Goal: Information Seeking & Learning: Learn about a topic

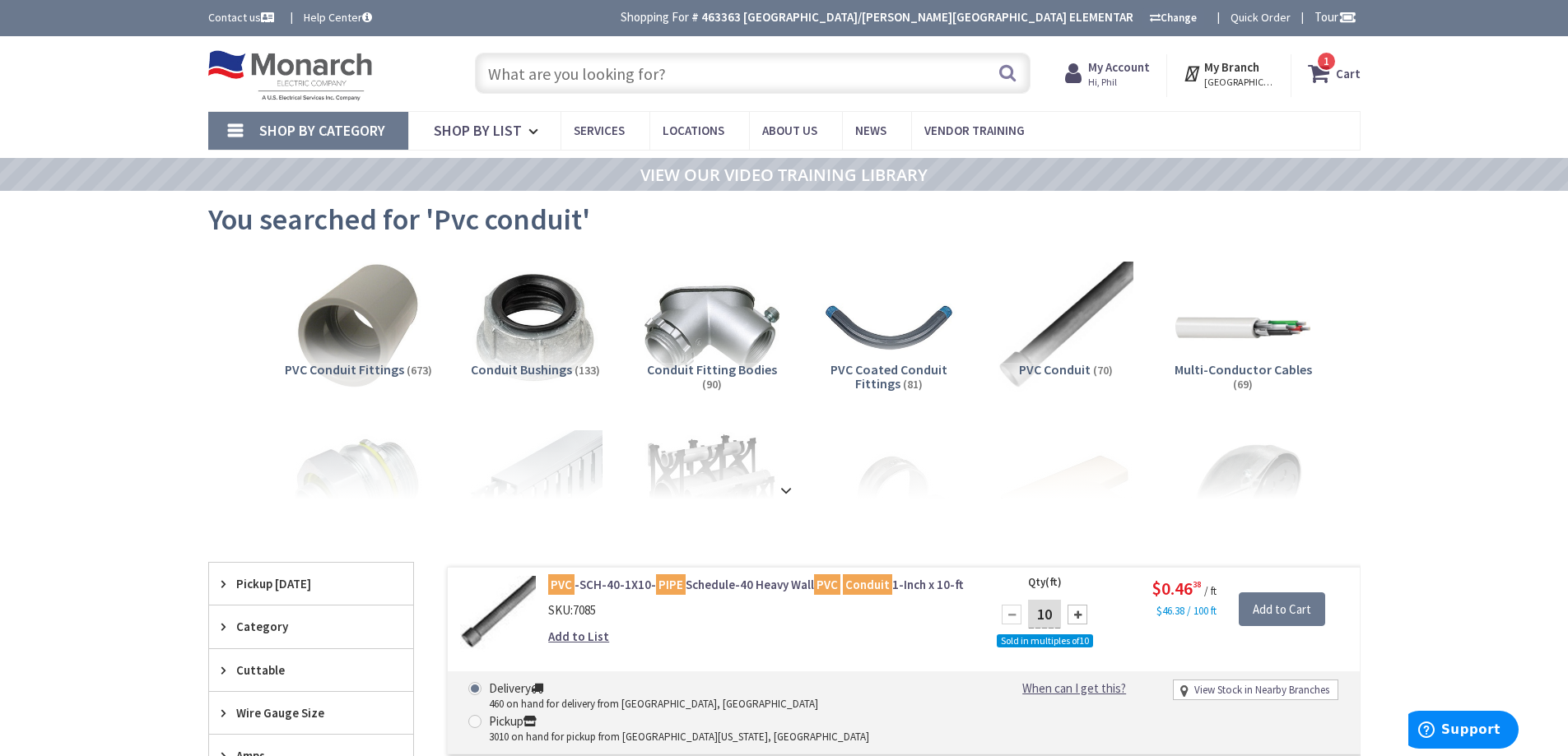
click at [671, 84] on input "text" at bounding box center [753, 72] width 556 height 41
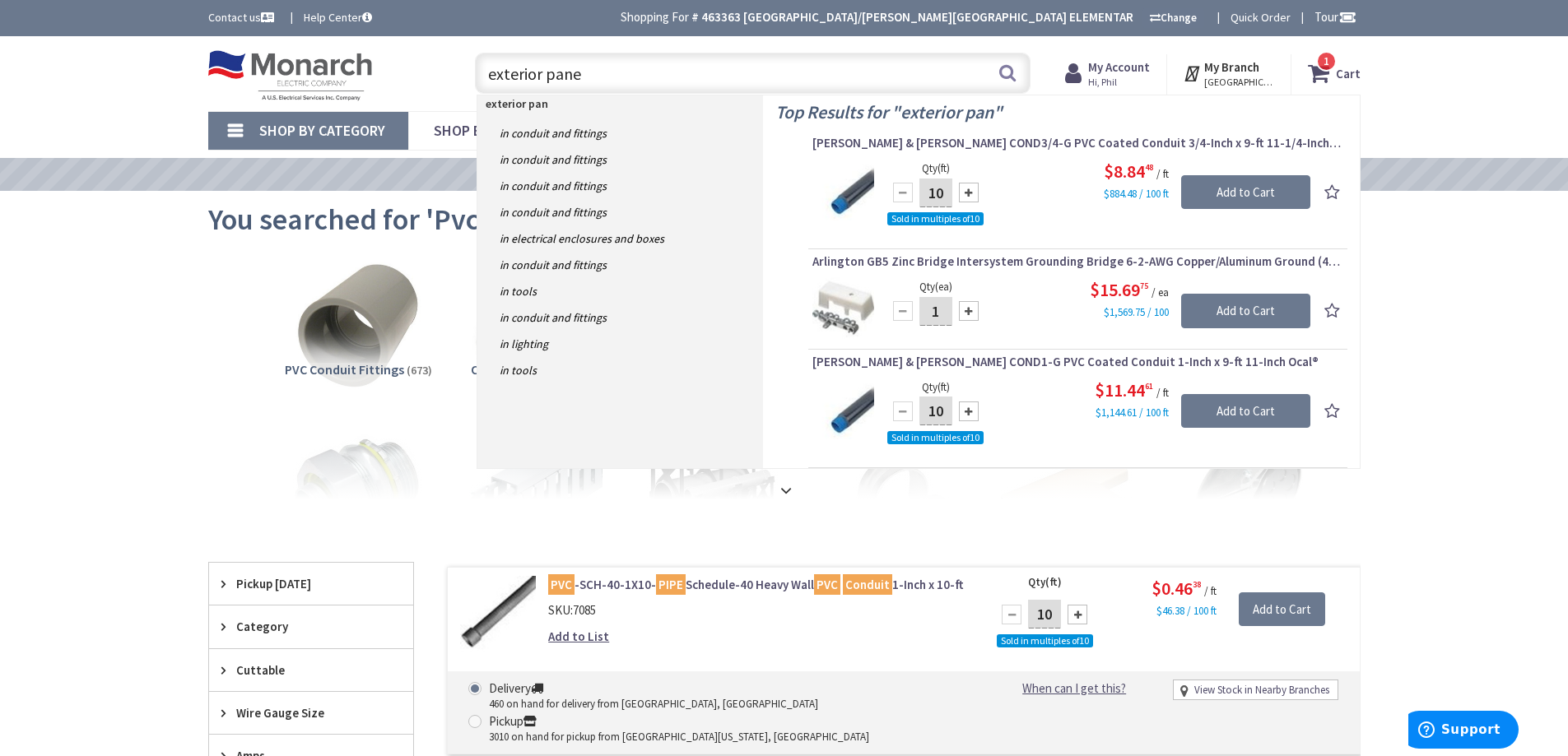
type input "exterior panel"
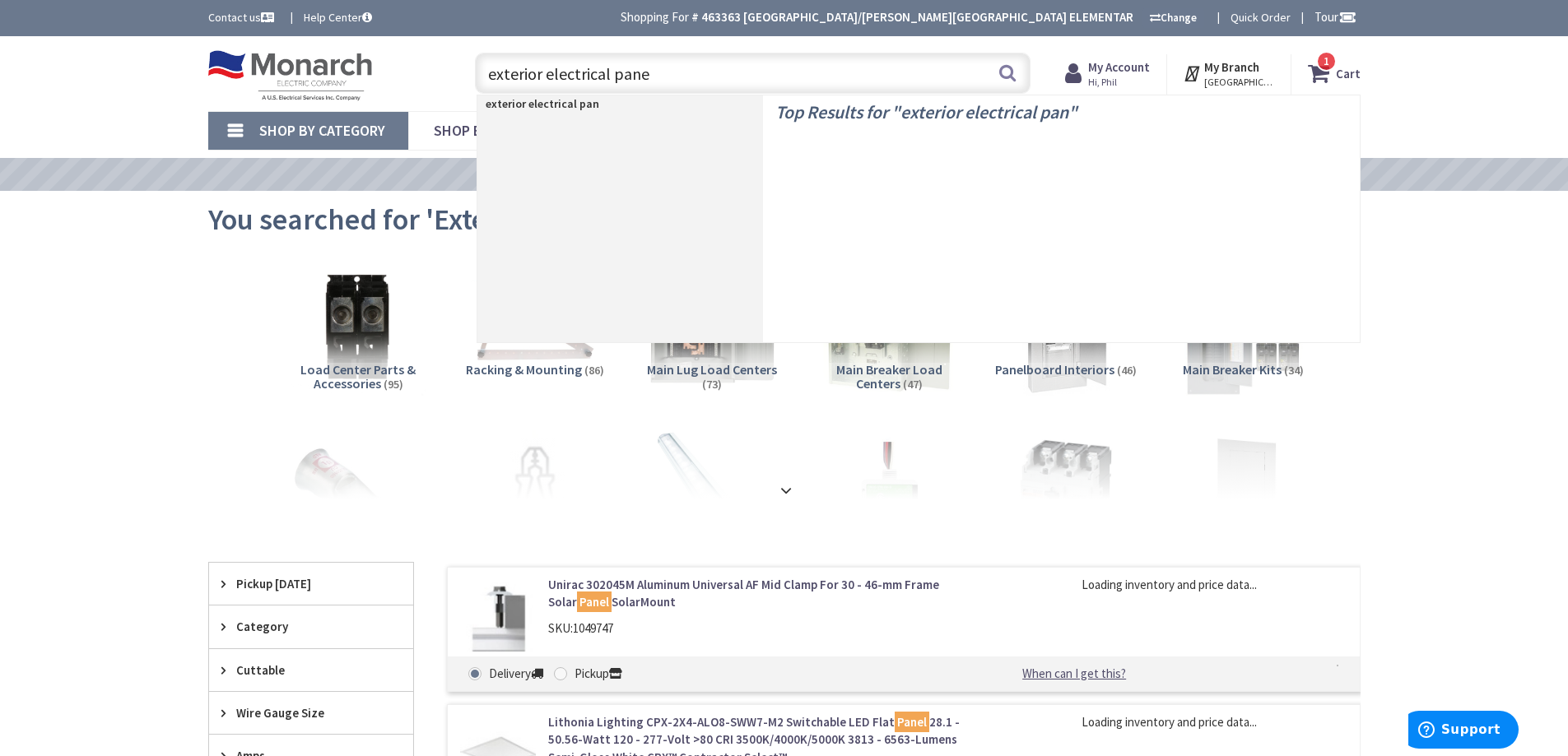
type input "exterior electrical panel"
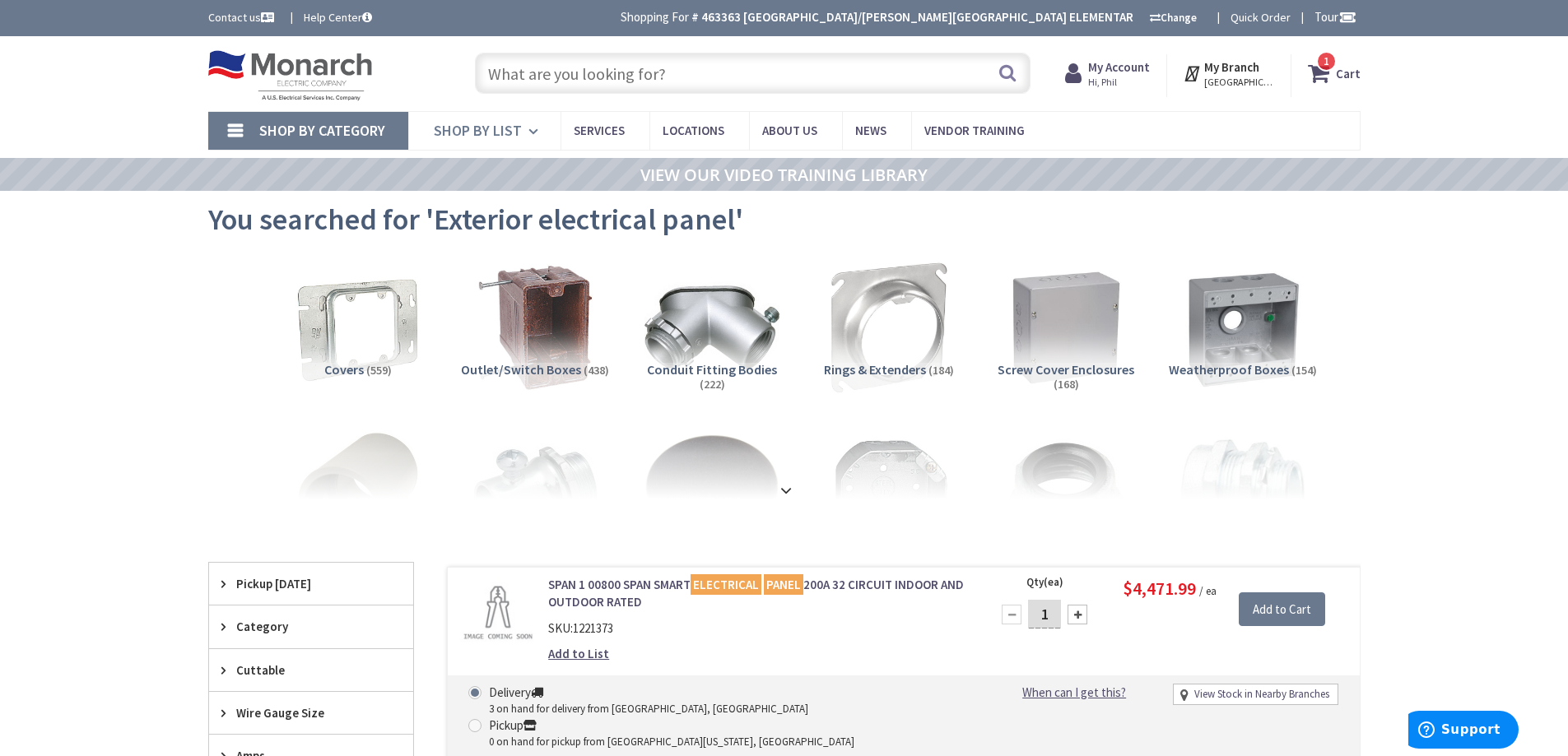
click at [511, 133] on span "Shop By List" at bounding box center [478, 131] width 88 height 19
click at [310, 136] on span "Shop By Category" at bounding box center [322, 131] width 126 height 19
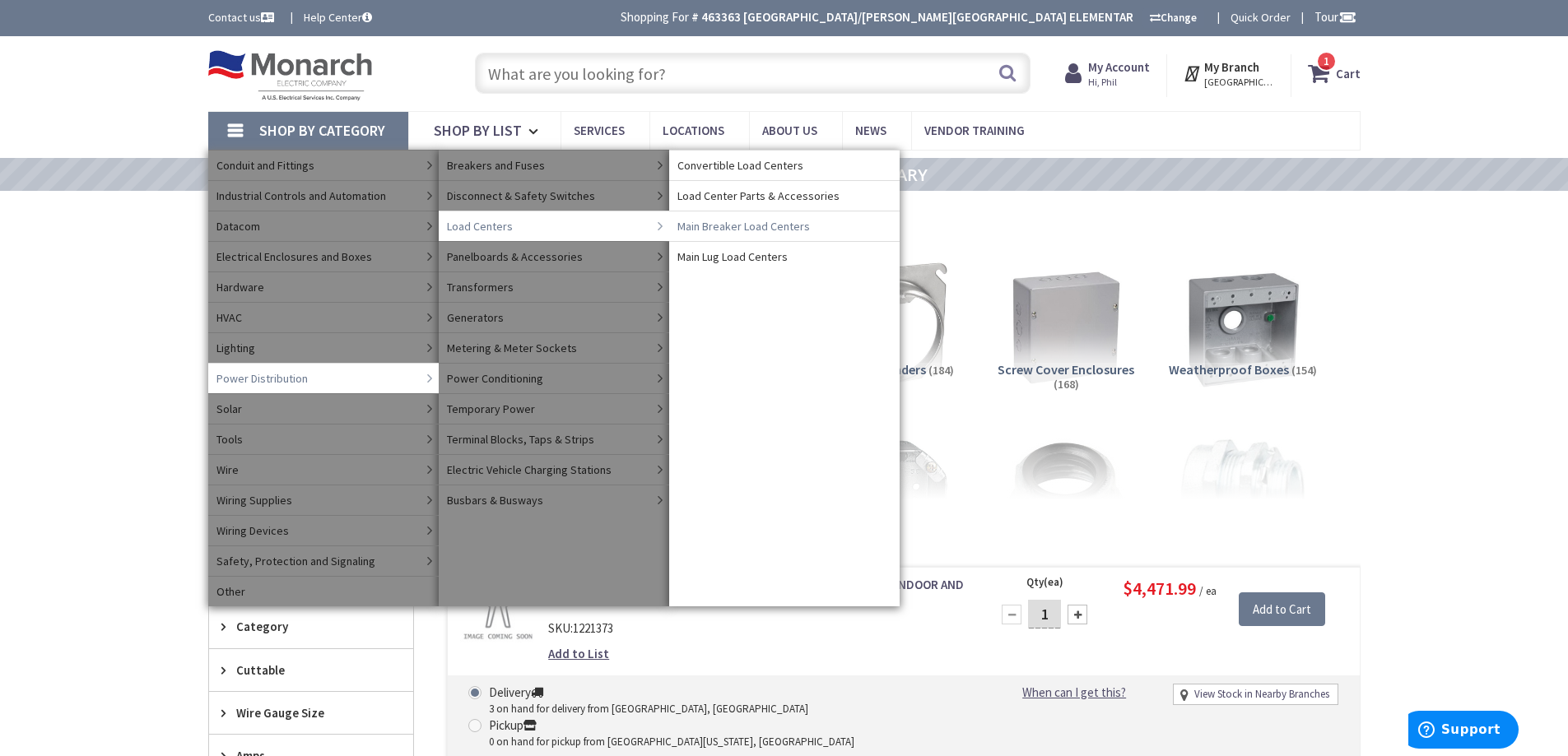
click at [749, 221] on span "Main Breaker Load Centers" at bounding box center [744, 226] width 133 height 17
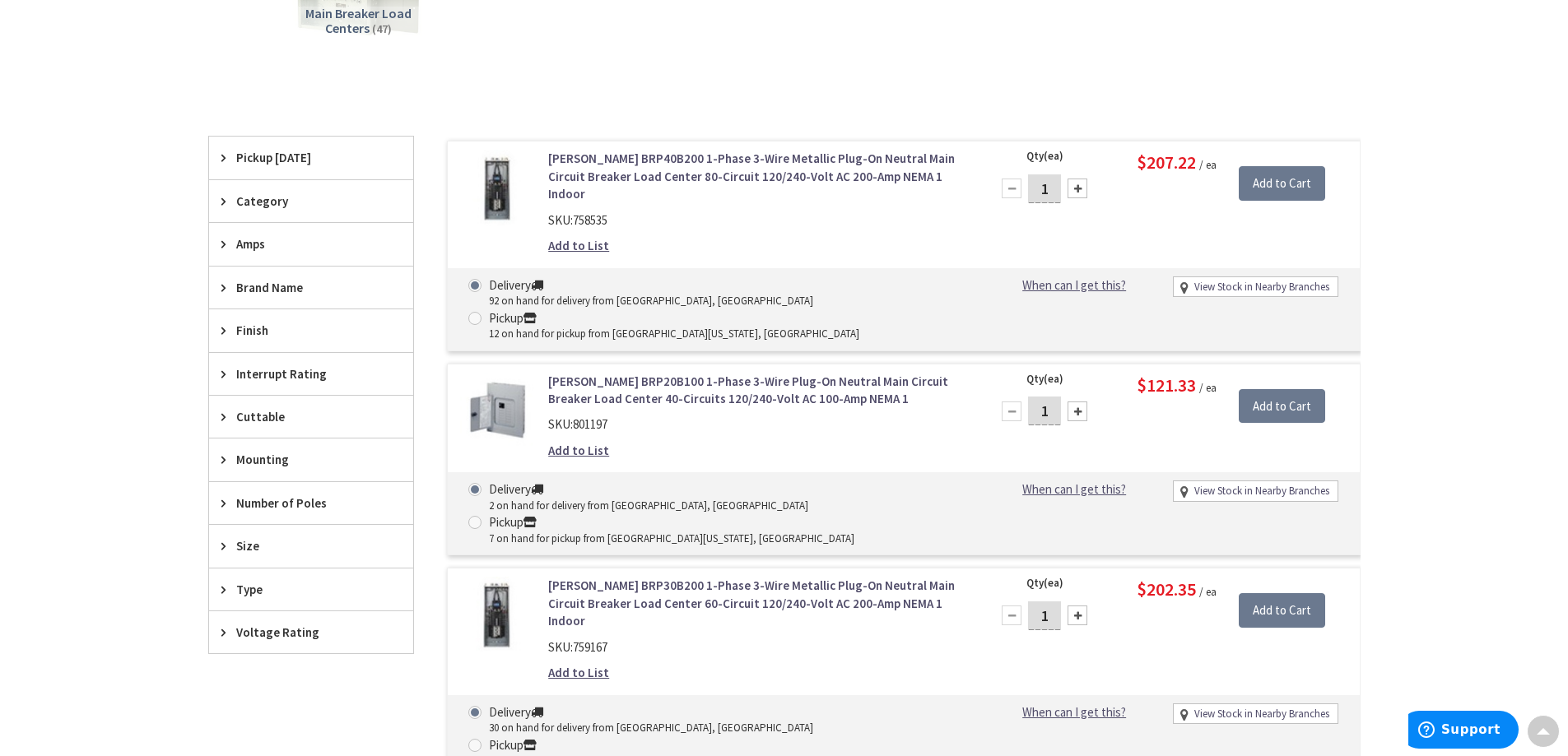
click at [292, 313] on div "Finish" at bounding box center [311, 330] width 204 height 42
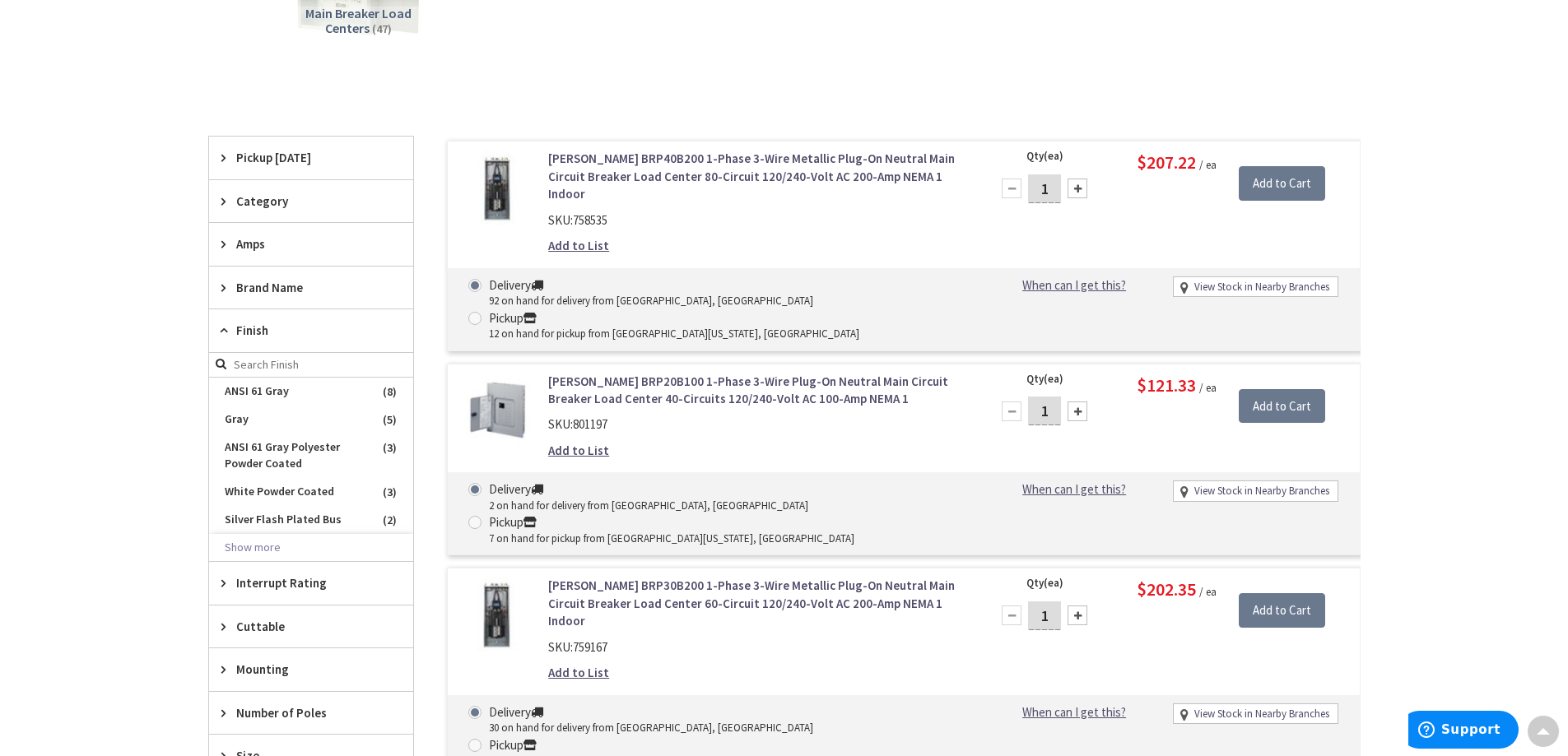
click at [291, 316] on div "Finish" at bounding box center [311, 330] width 204 height 43
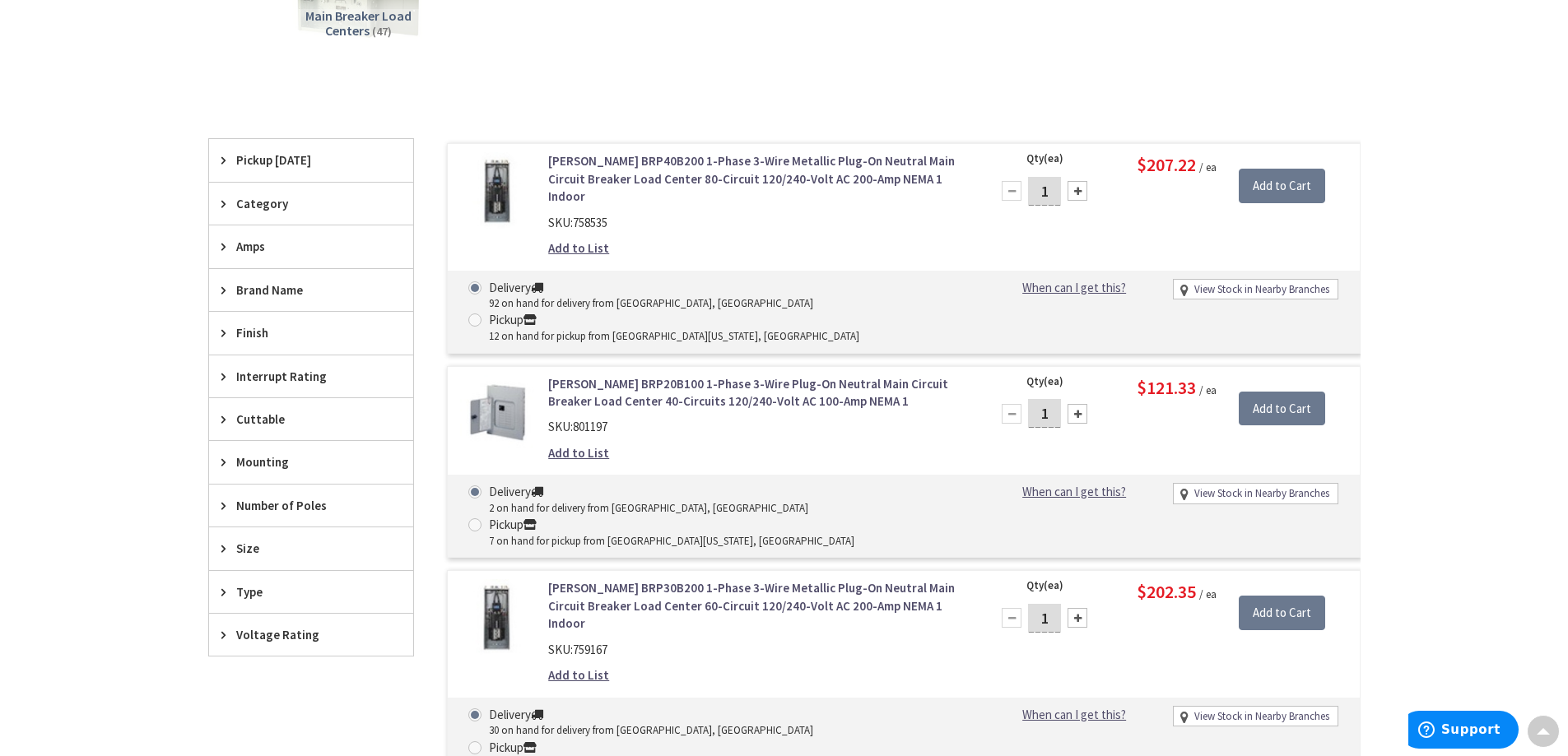
scroll to position [414, 0]
click at [296, 550] on span "Size" at bounding box center [303, 546] width 135 height 17
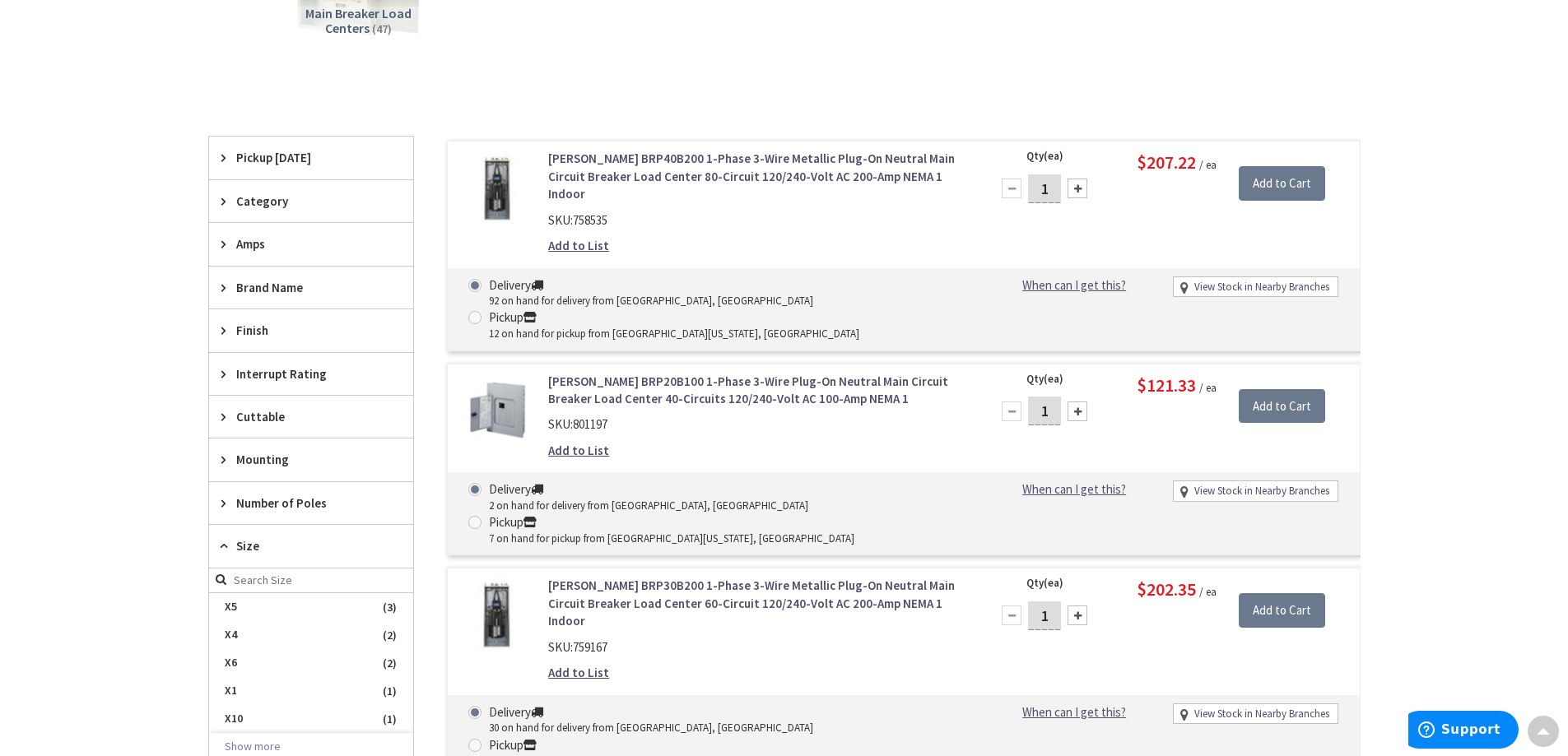
click at [296, 548] on span "Size" at bounding box center [303, 546] width 135 height 17
click at [295, 594] on span "Type" at bounding box center [303, 589] width 135 height 17
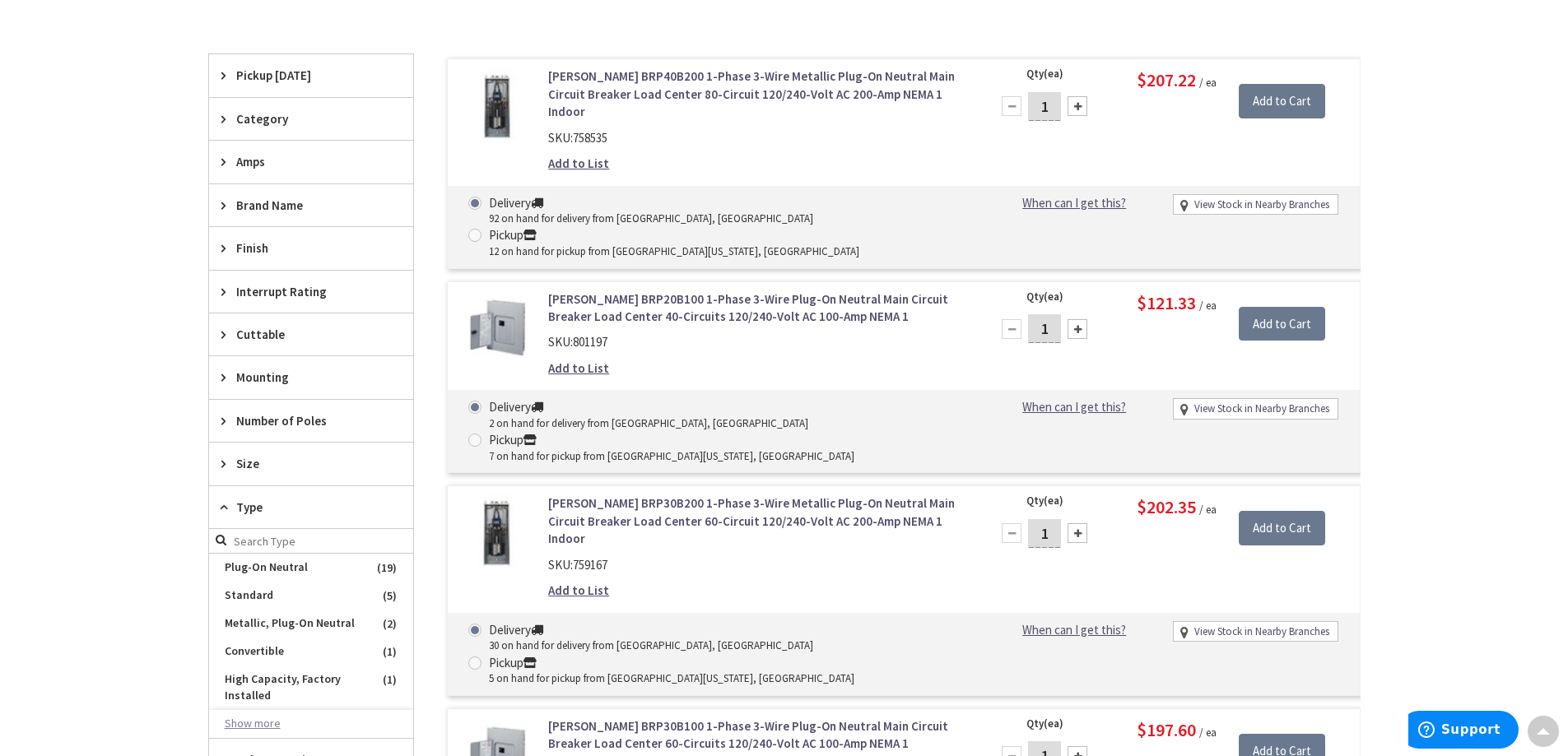
click at [266, 722] on button "Show more" at bounding box center [311, 724] width 204 height 28
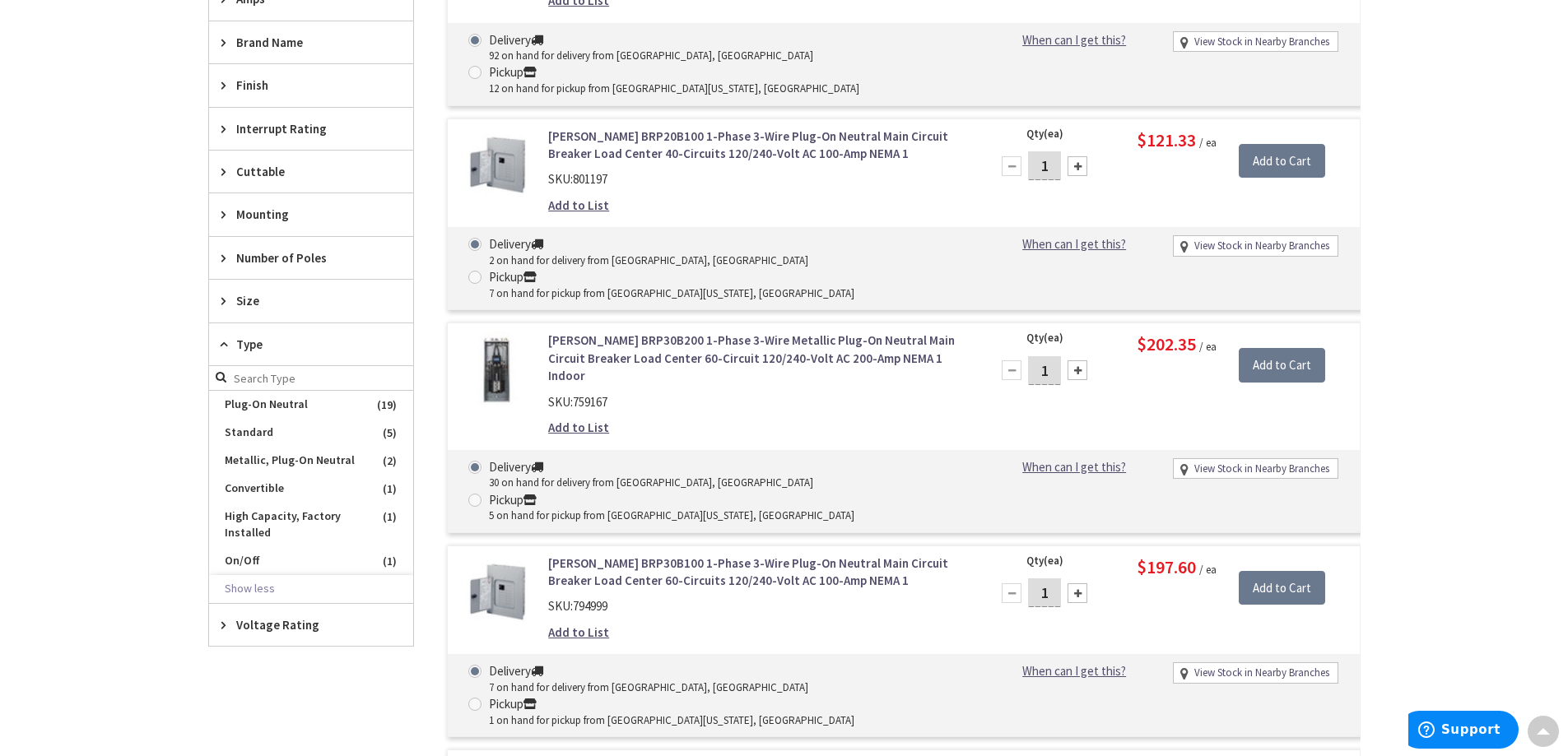
scroll to position [661, 0]
click at [294, 630] on span "Voltage Rating" at bounding box center [303, 623] width 135 height 17
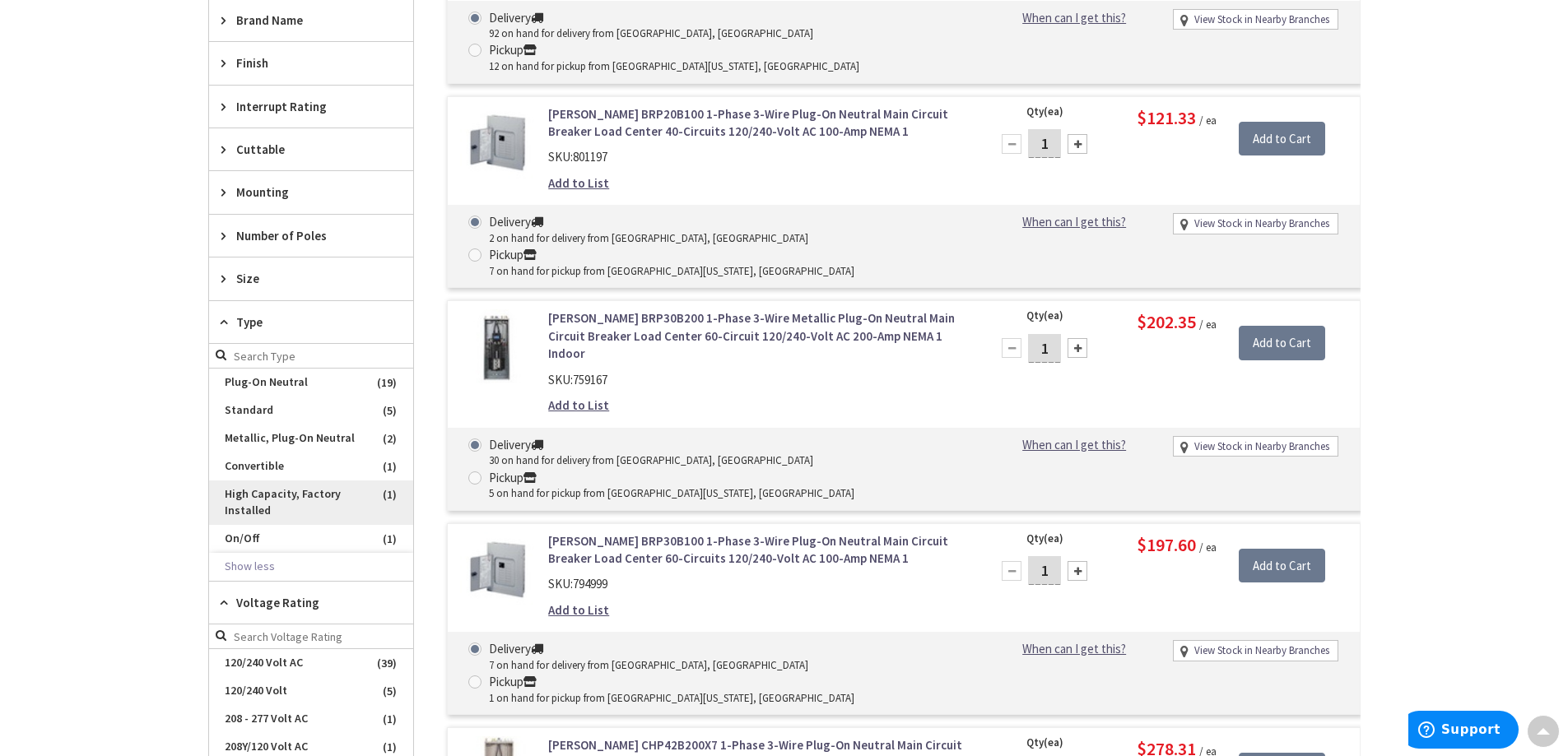
scroll to position [578, 0]
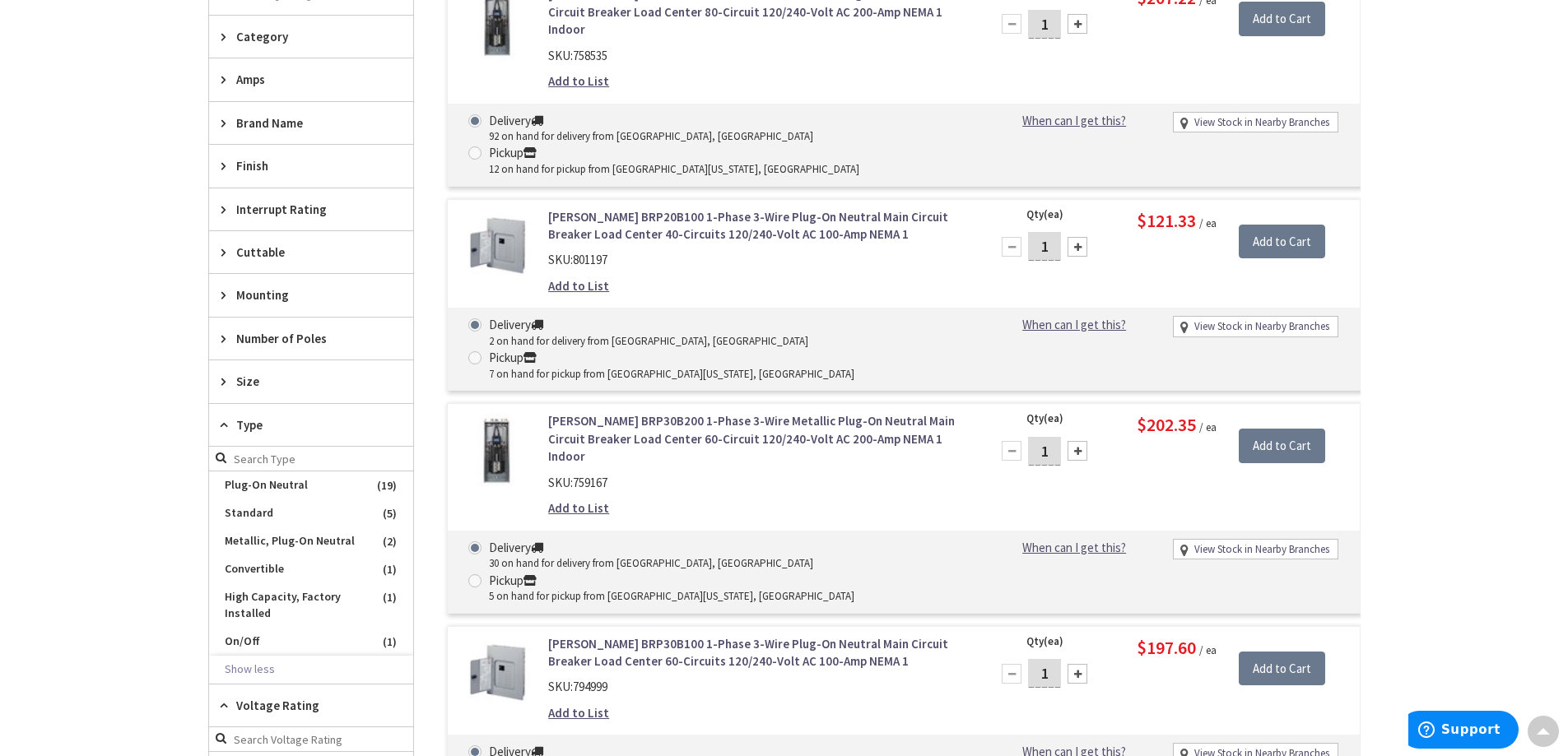
click at [314, 397] on div "Size" at bounding box center [311, 381] width 204 height 42
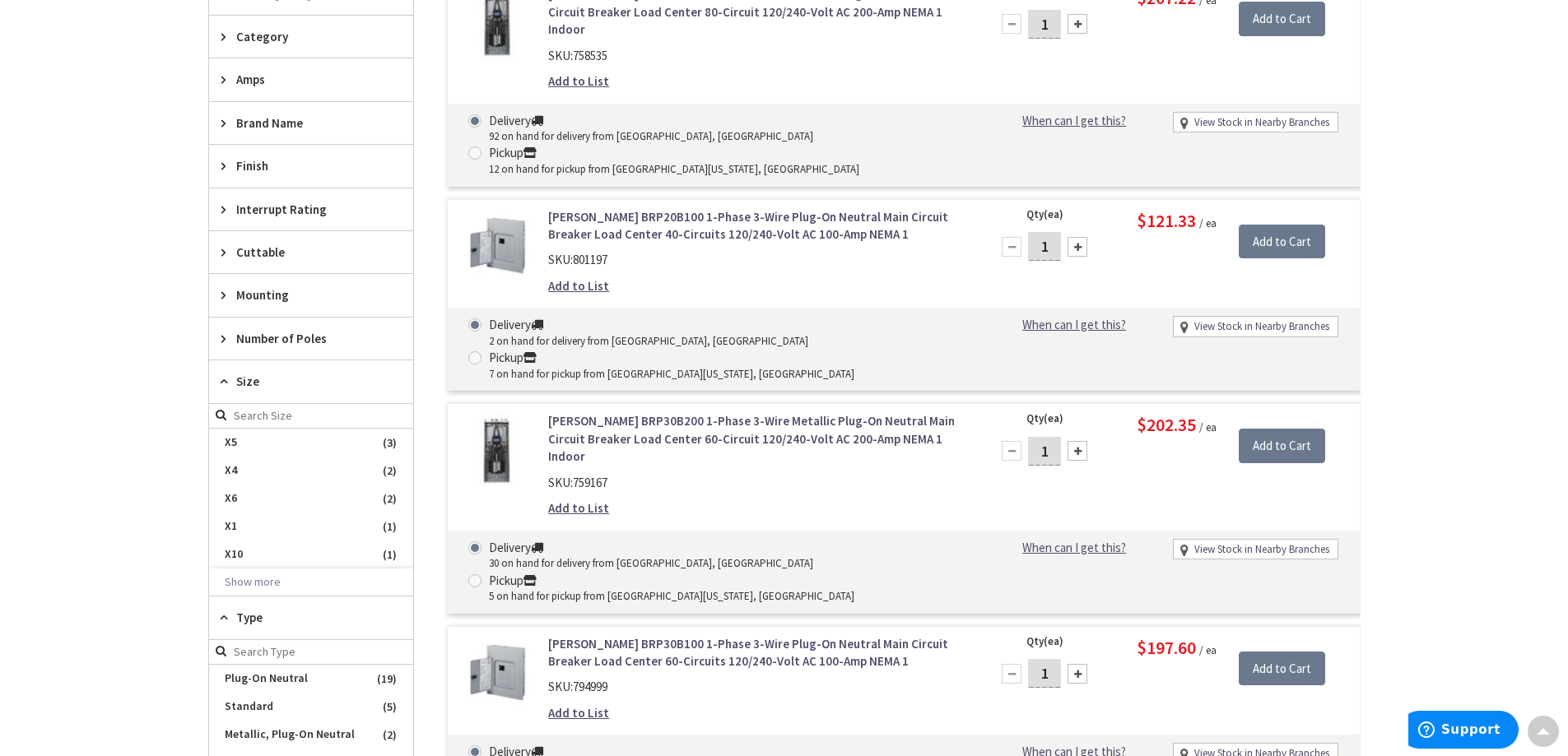
click at [307, 378] on span "Size" at bounding box center [303, 381] width 135 height 17
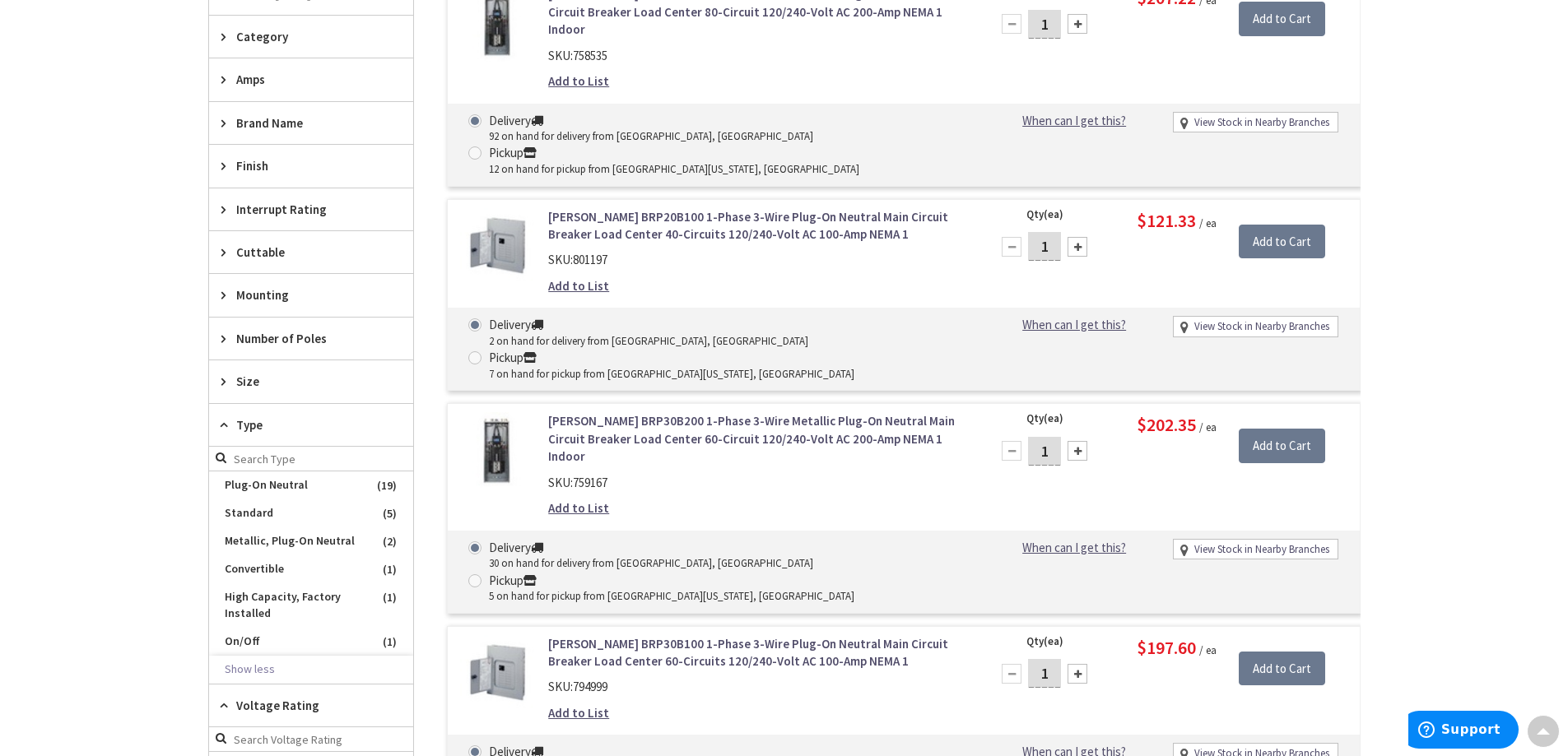
click at [311, 345] on span "Number of Poles" at bounding box center [303, 339] width 135 height 17
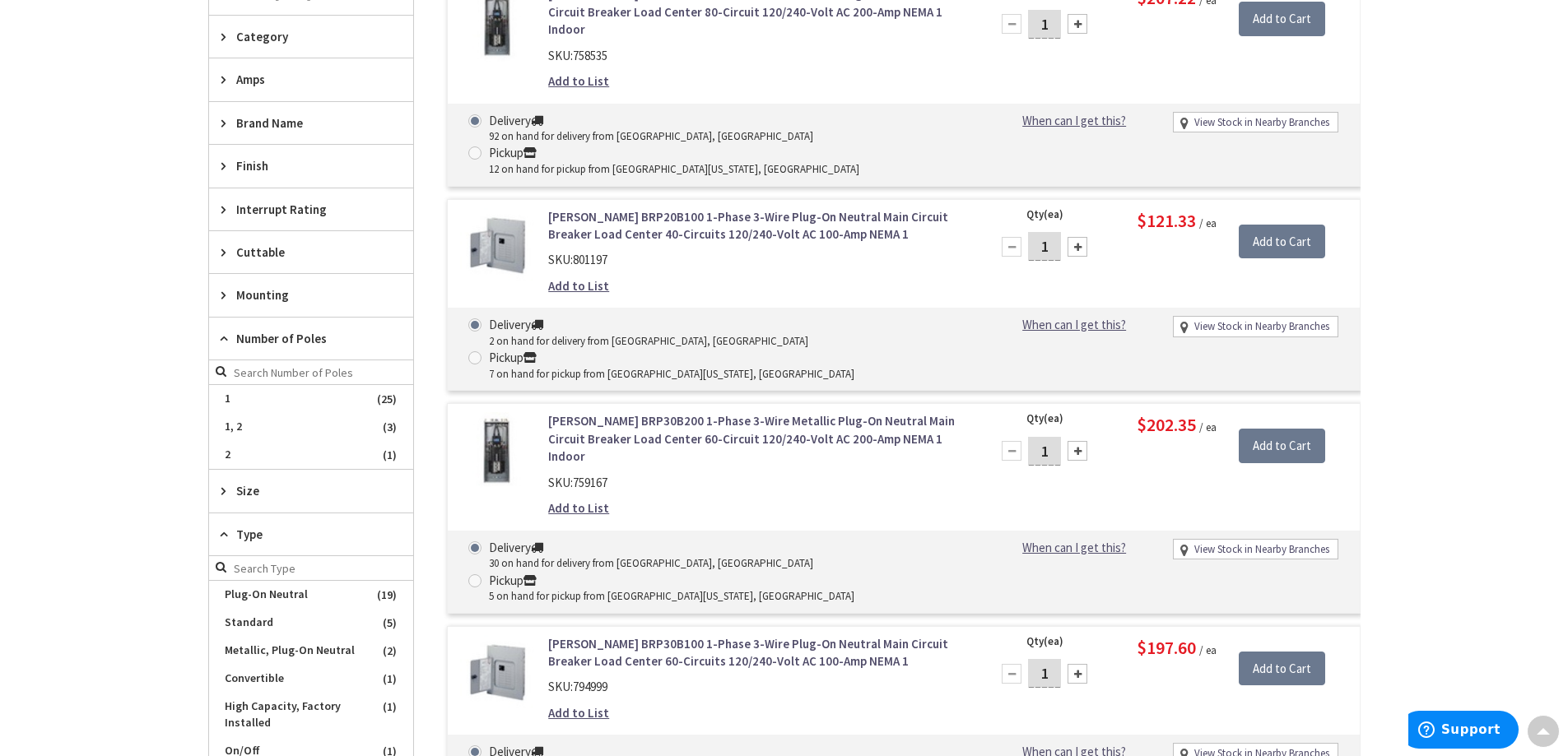
click at [313, 285] on div "Mounting" at bounding box center [311, 295] width 204 height 42
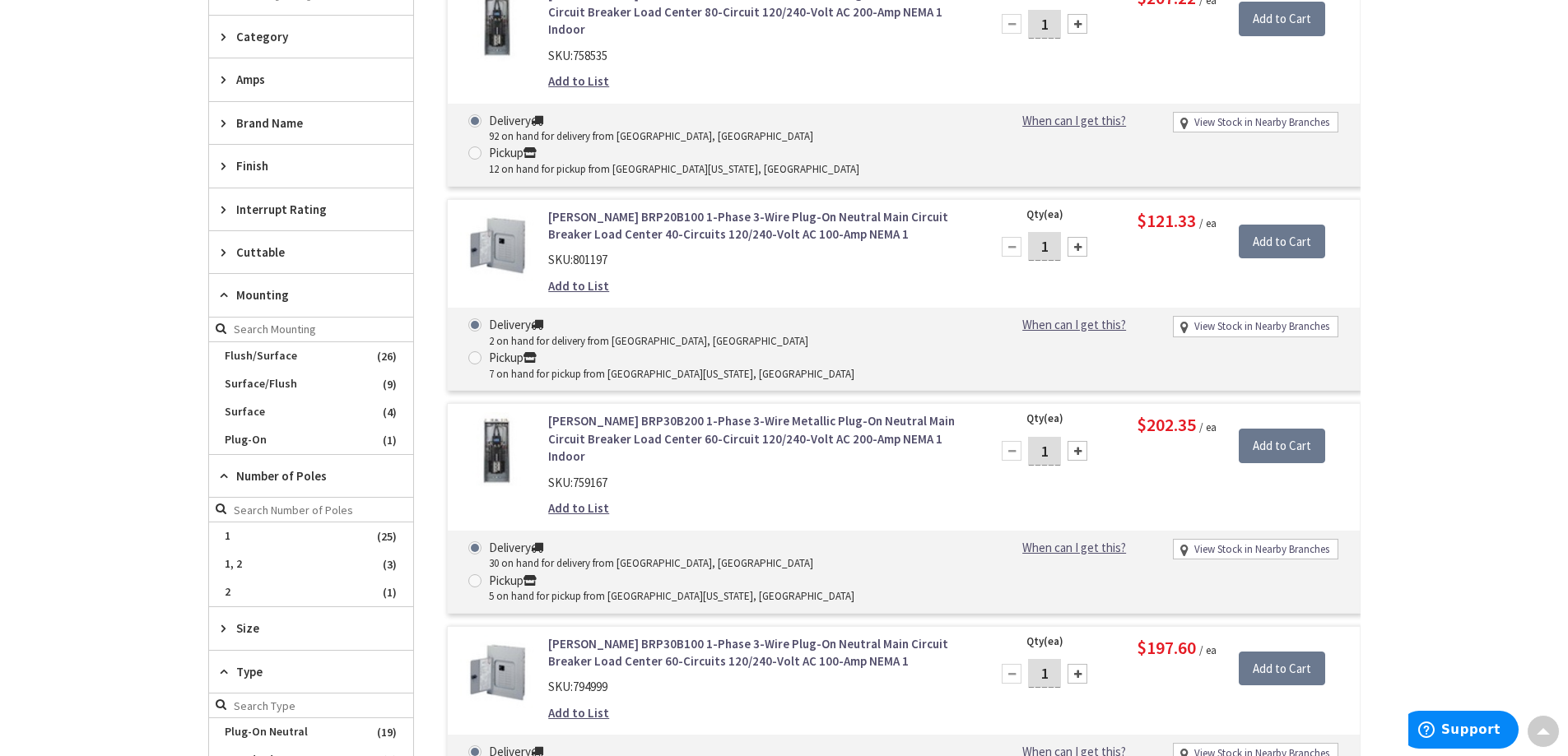
click at [324, 253] on span "Cuttable" at bounding box center [303, 252] width 135 height 17
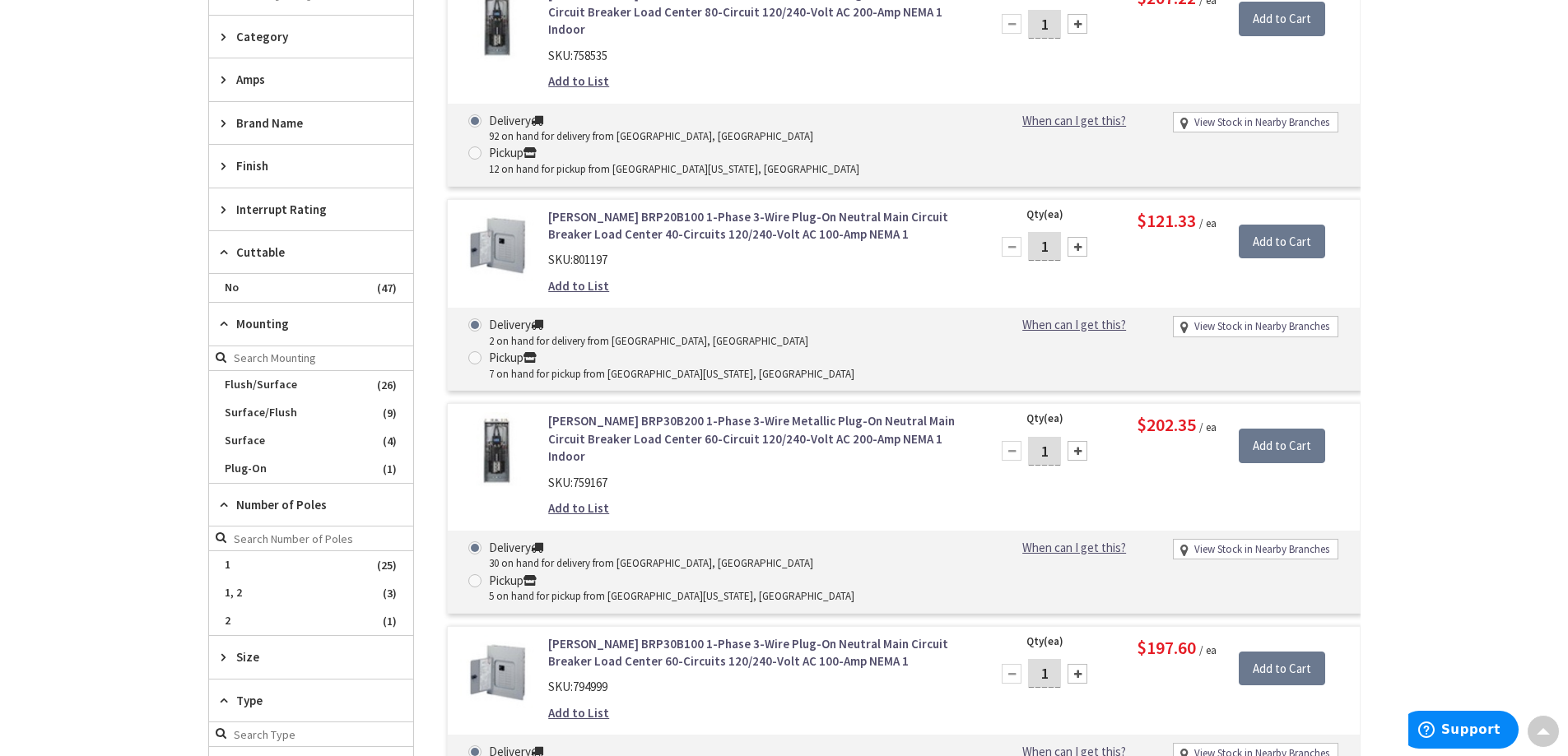
click at [315, 202] on span "Interrupt Rating" at bounding box center [303, 210] width 135 height 17
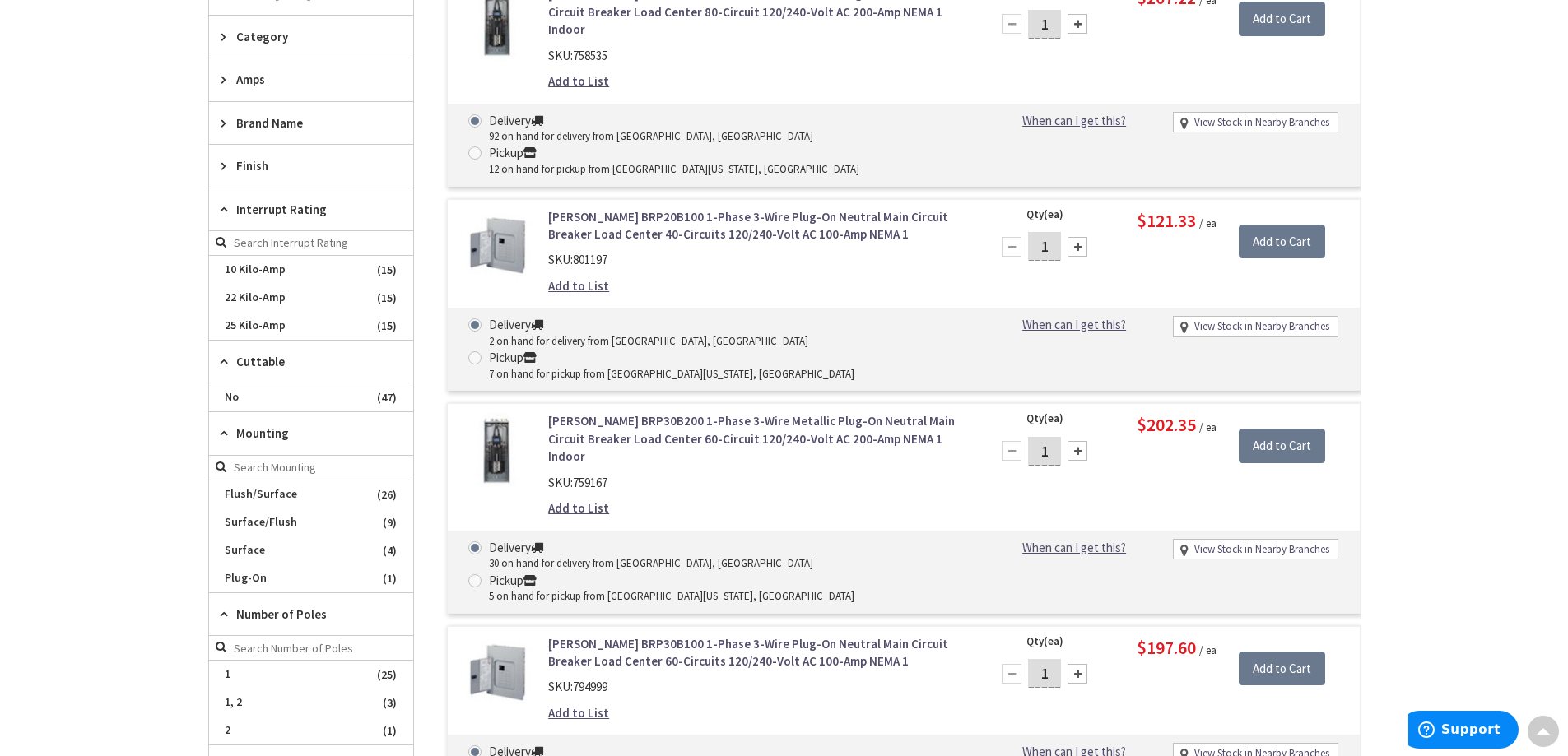
click at [314, 173] on span "Finish" at bounding box center [303, 166] width 135 height 17
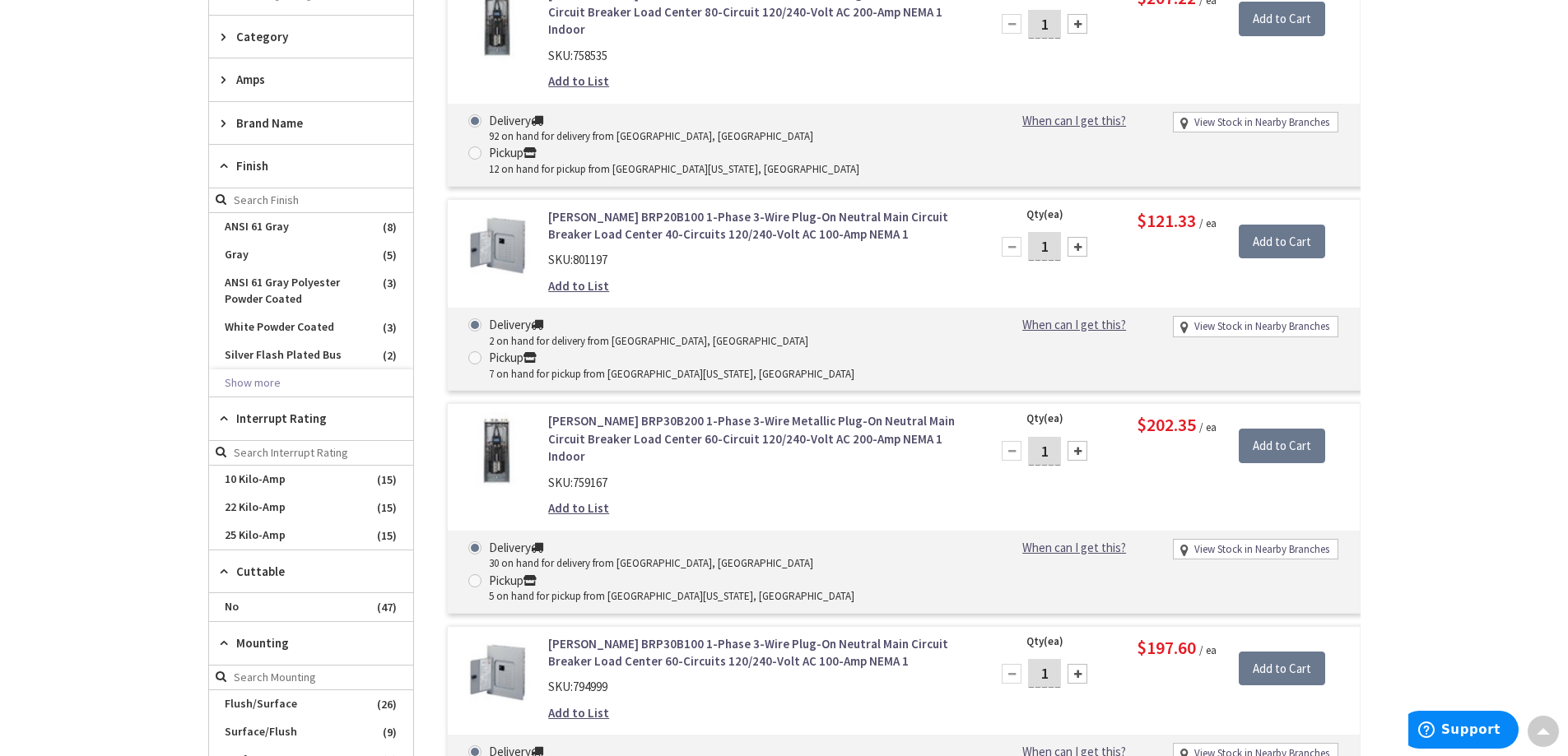
click at [311, 121] on span "Brand Name" at bounding box center [303, 123] width 135 height 17
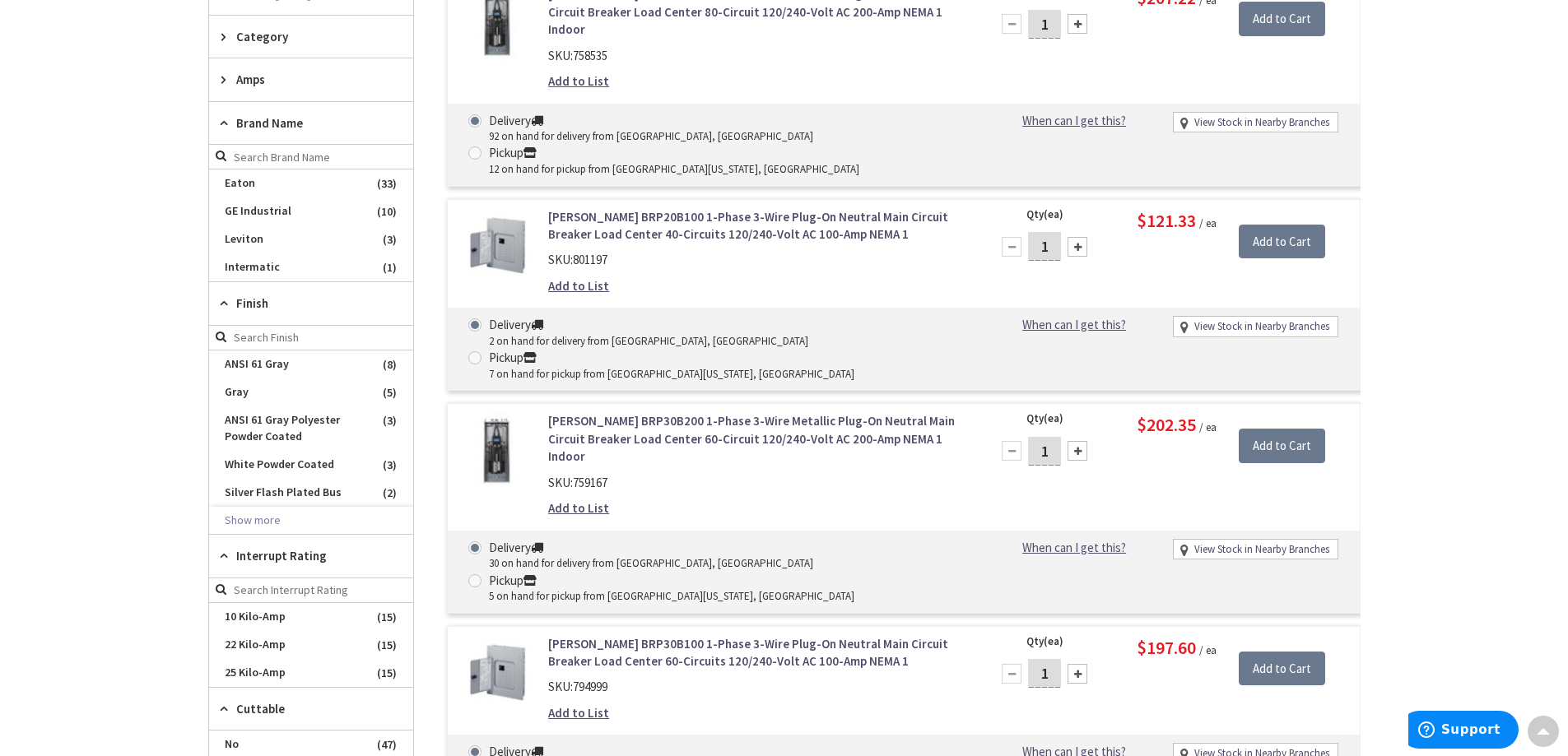
click at [281, 292] on div "Finish" at bounding box center [311, 303] width 204 height 43
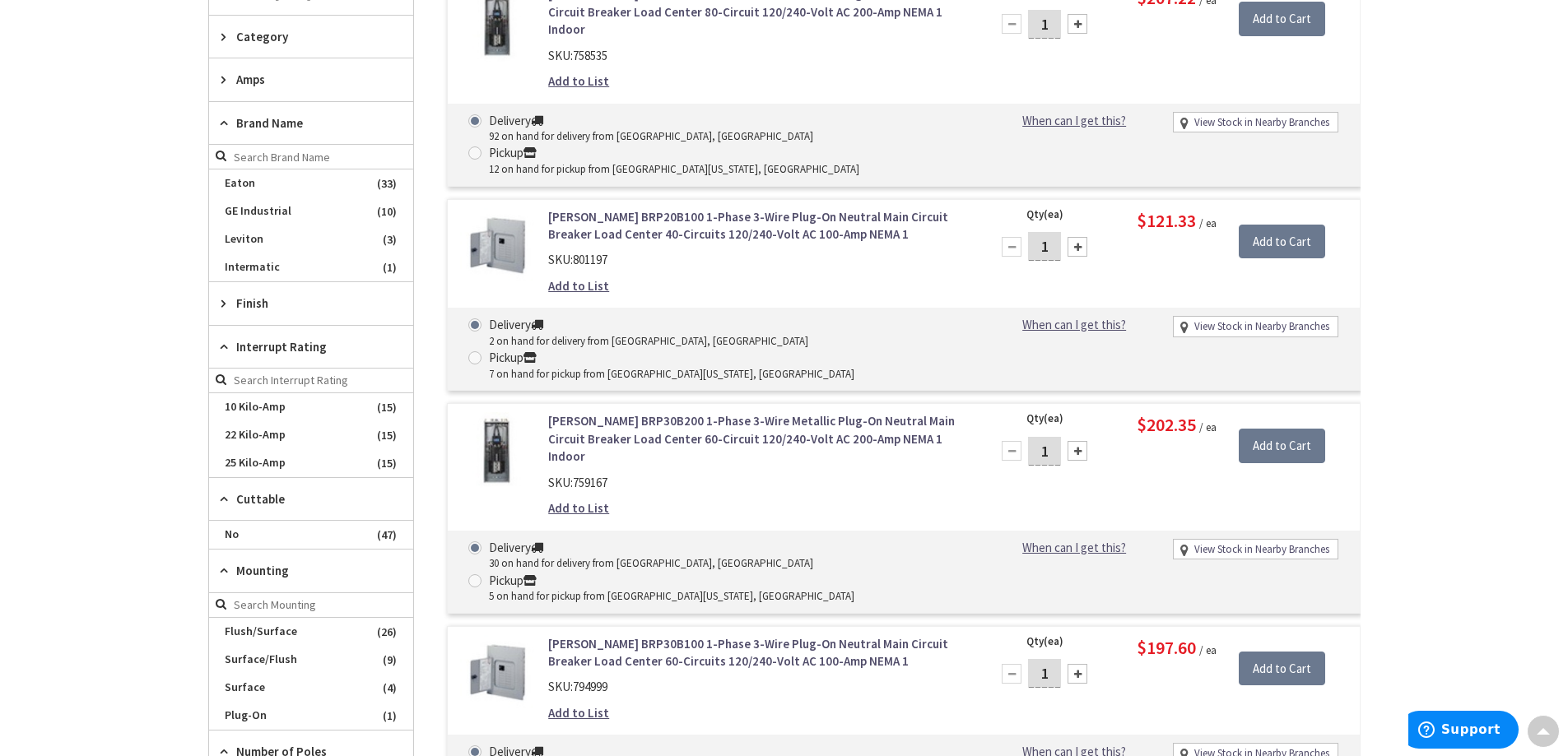
click at [263, 297] on span "Finish" at bounding box center [303, 303] width 135 height 17
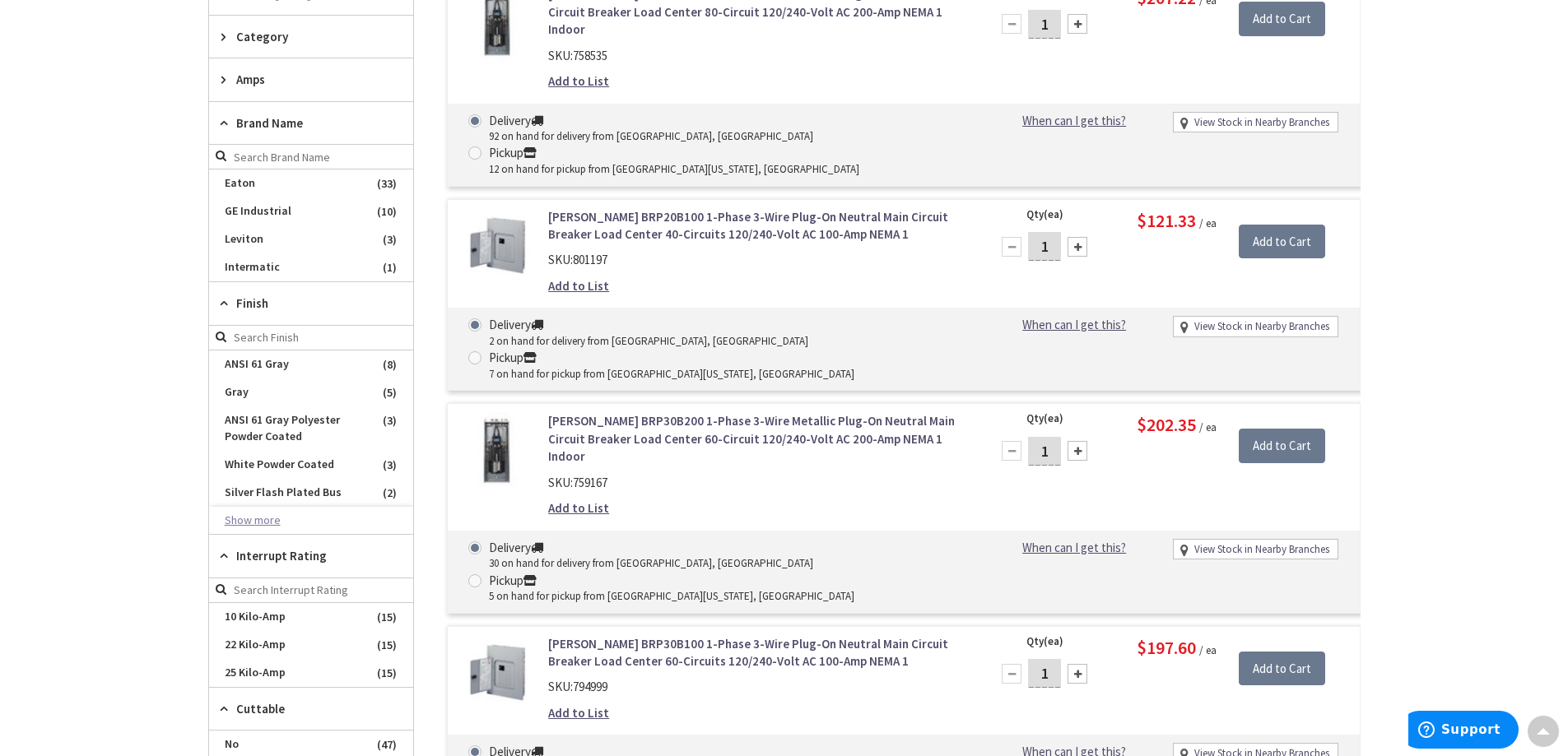
click at [280, 521] on button "Show more" at bounding box center [311, 520] width 204 height 28
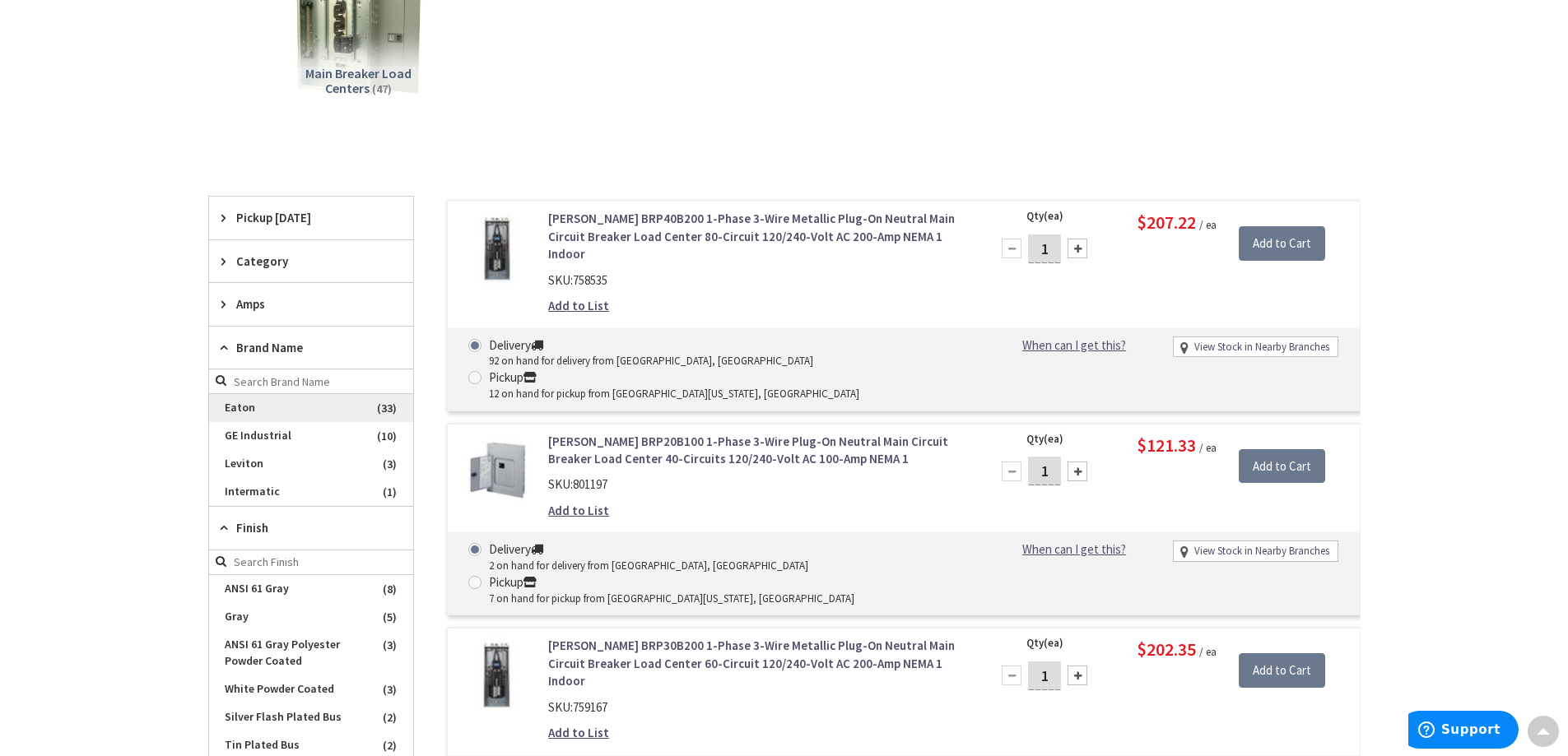
scroll to position [332, 0]
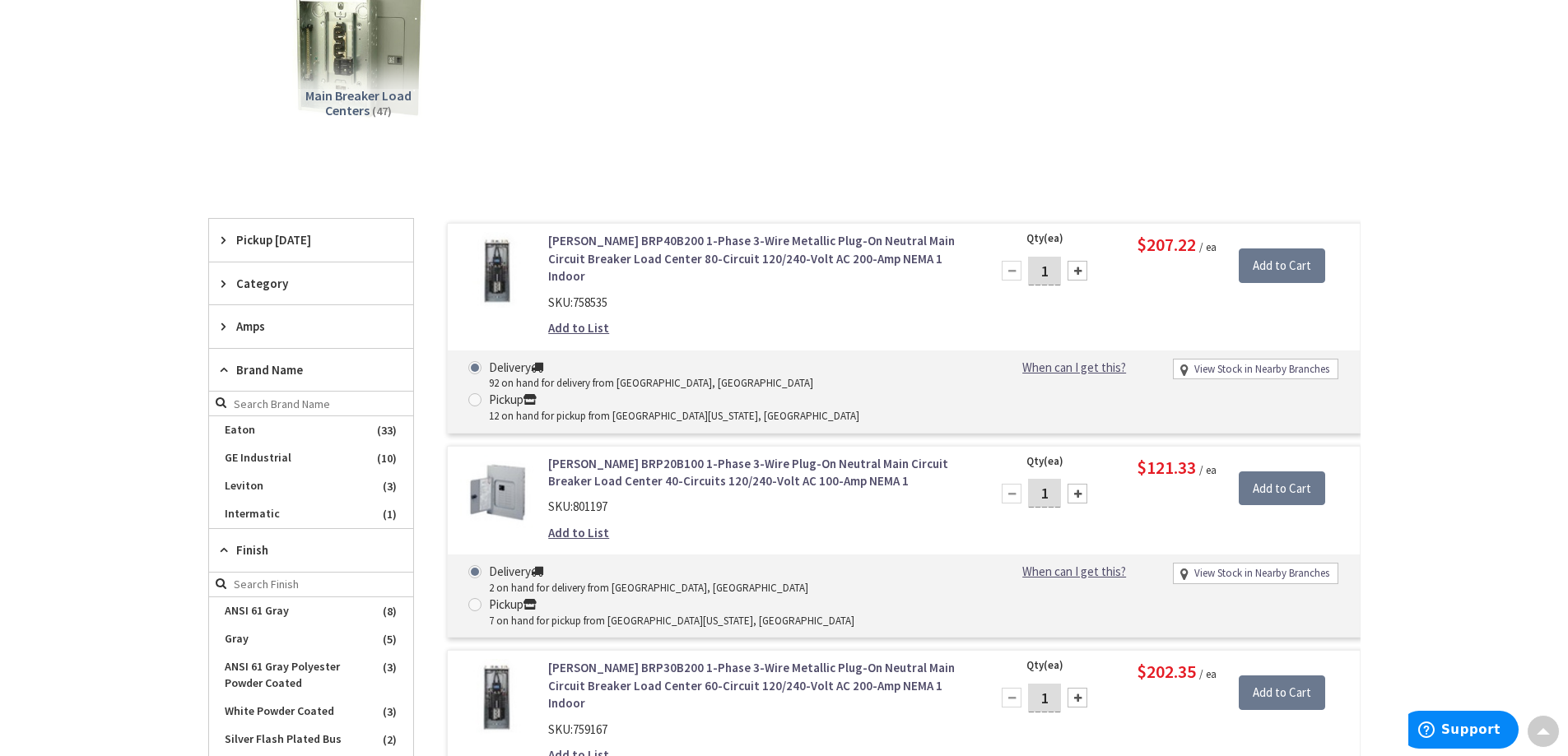
click at [294, 323] on span "Amps" at bounding box center [303, 326] width 135 height 17
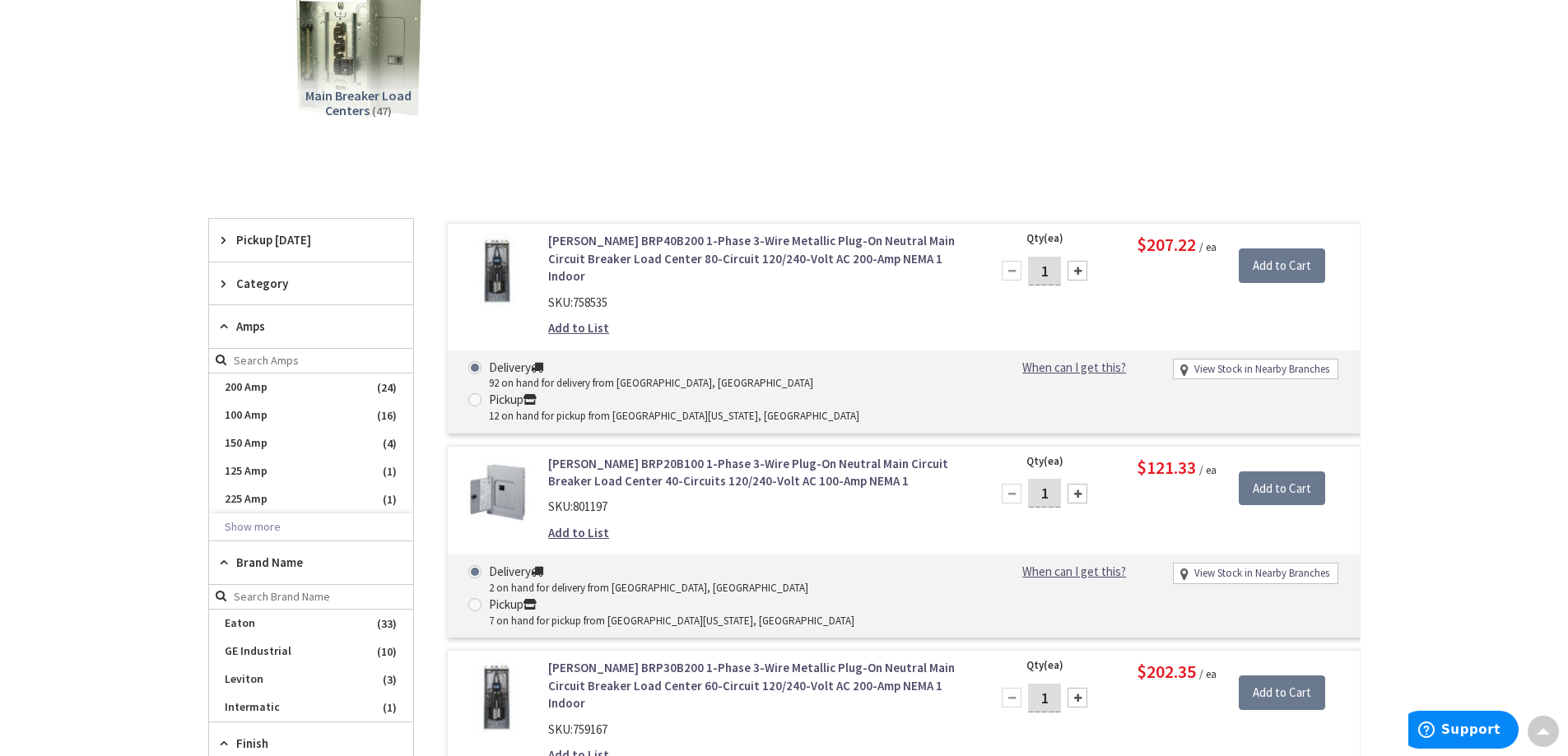
click at [297, 278] on span "Category" at bounding box center [303, 284] width 135 height 17
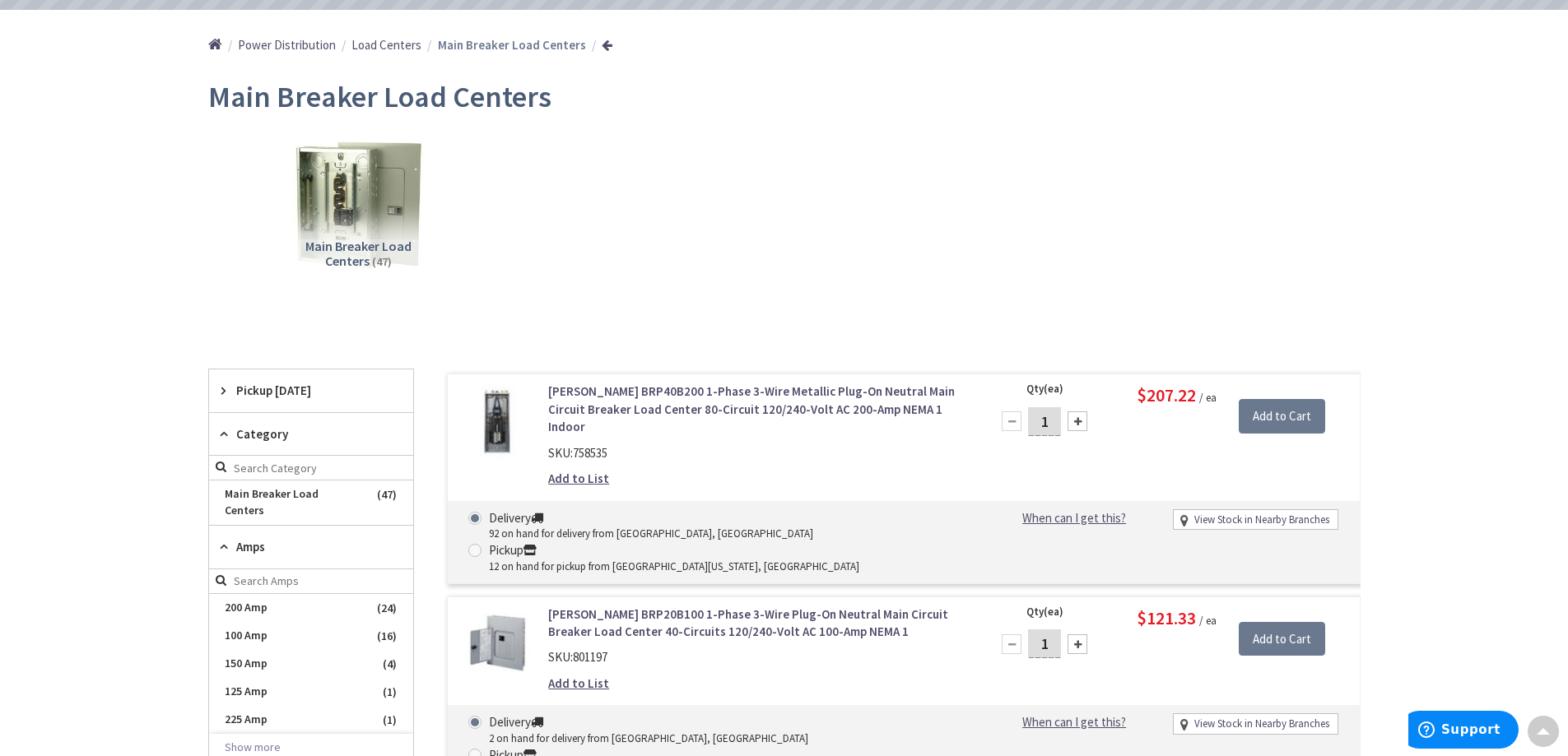
scroll to position [0, 0]
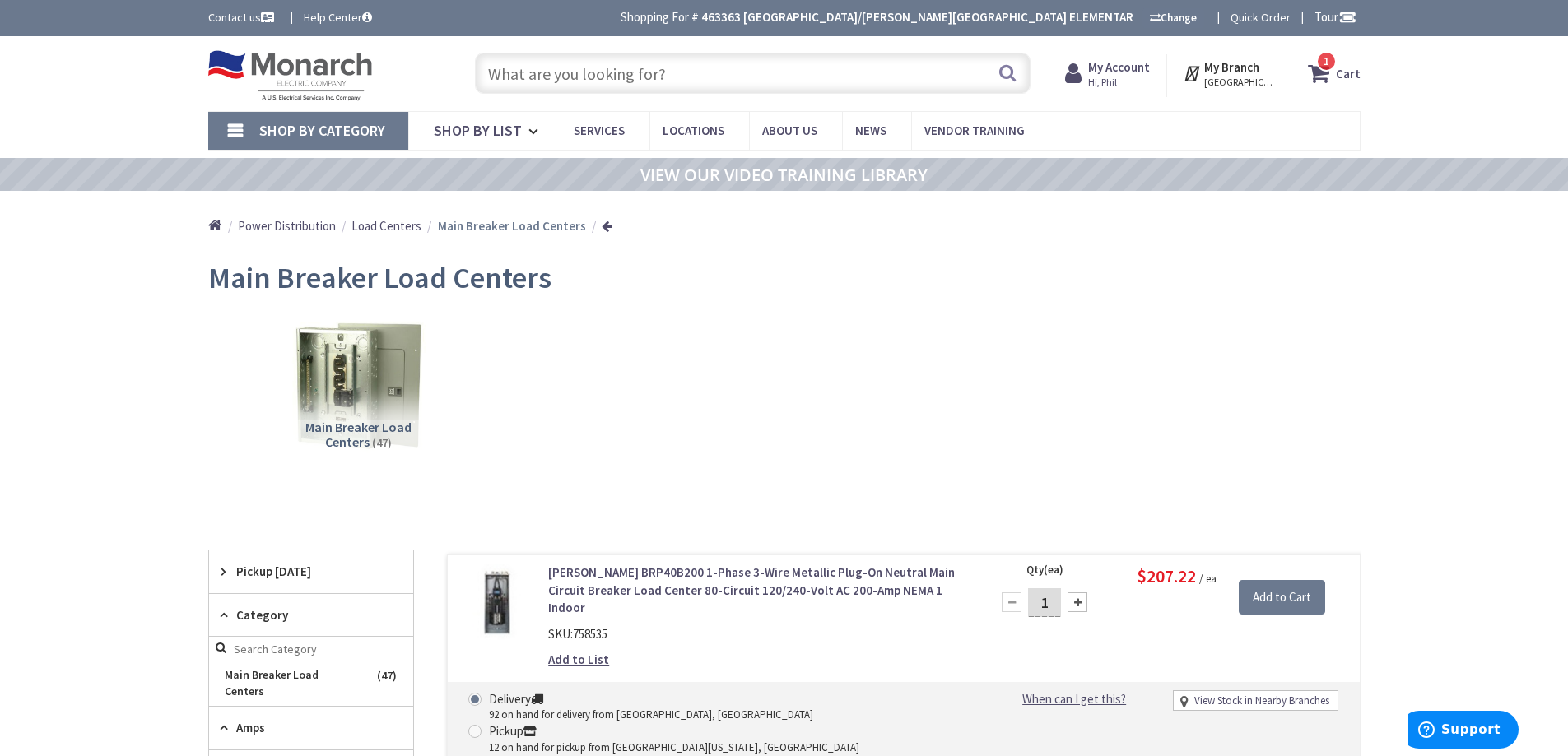
click at [549, 85] on input "text" at bounding box center [753, 72] width 556 height 41
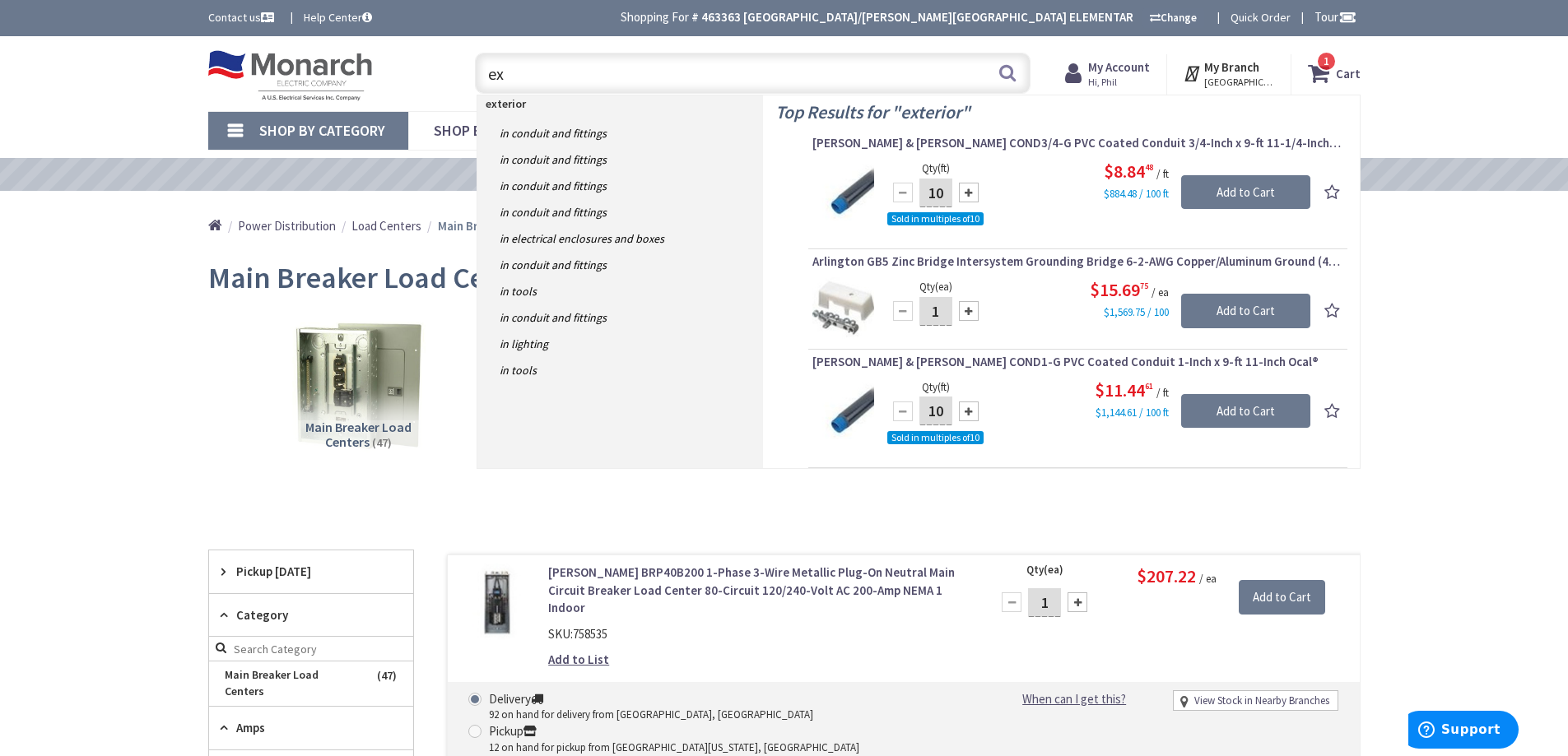
type input "e"
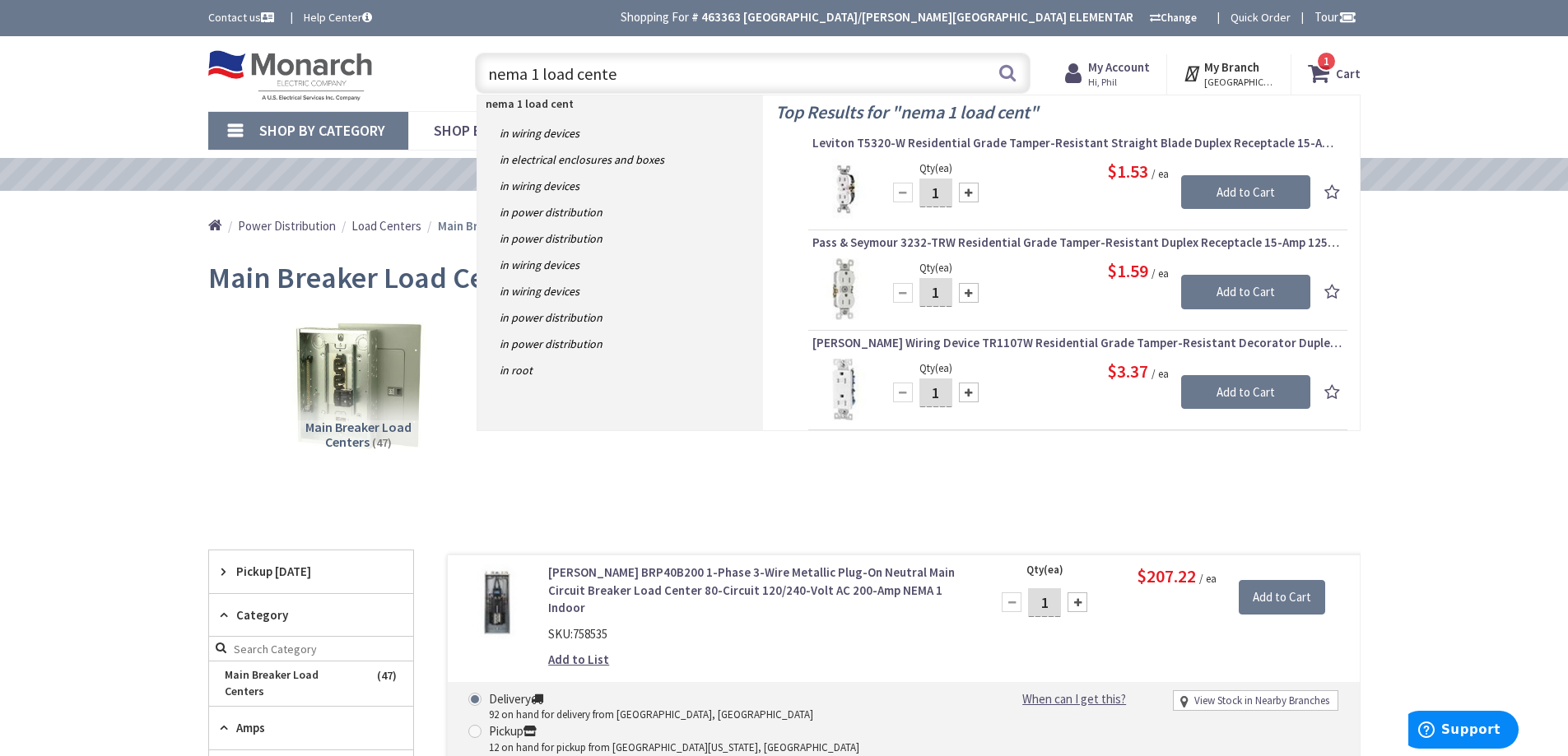
type input "nema 1 load center"
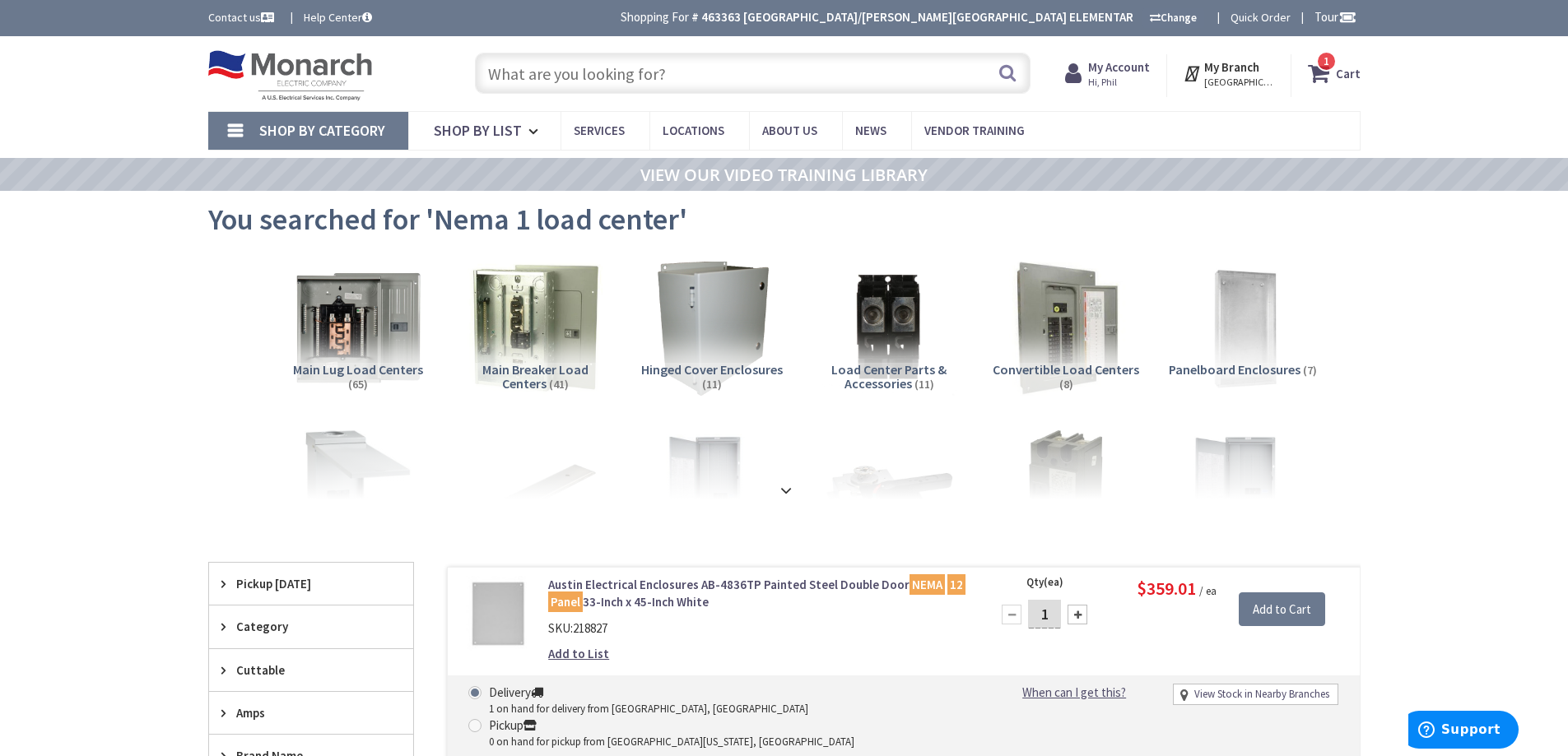
click at [522, 62] on input "text" at bounding box center [753, 72] width 556 height 41
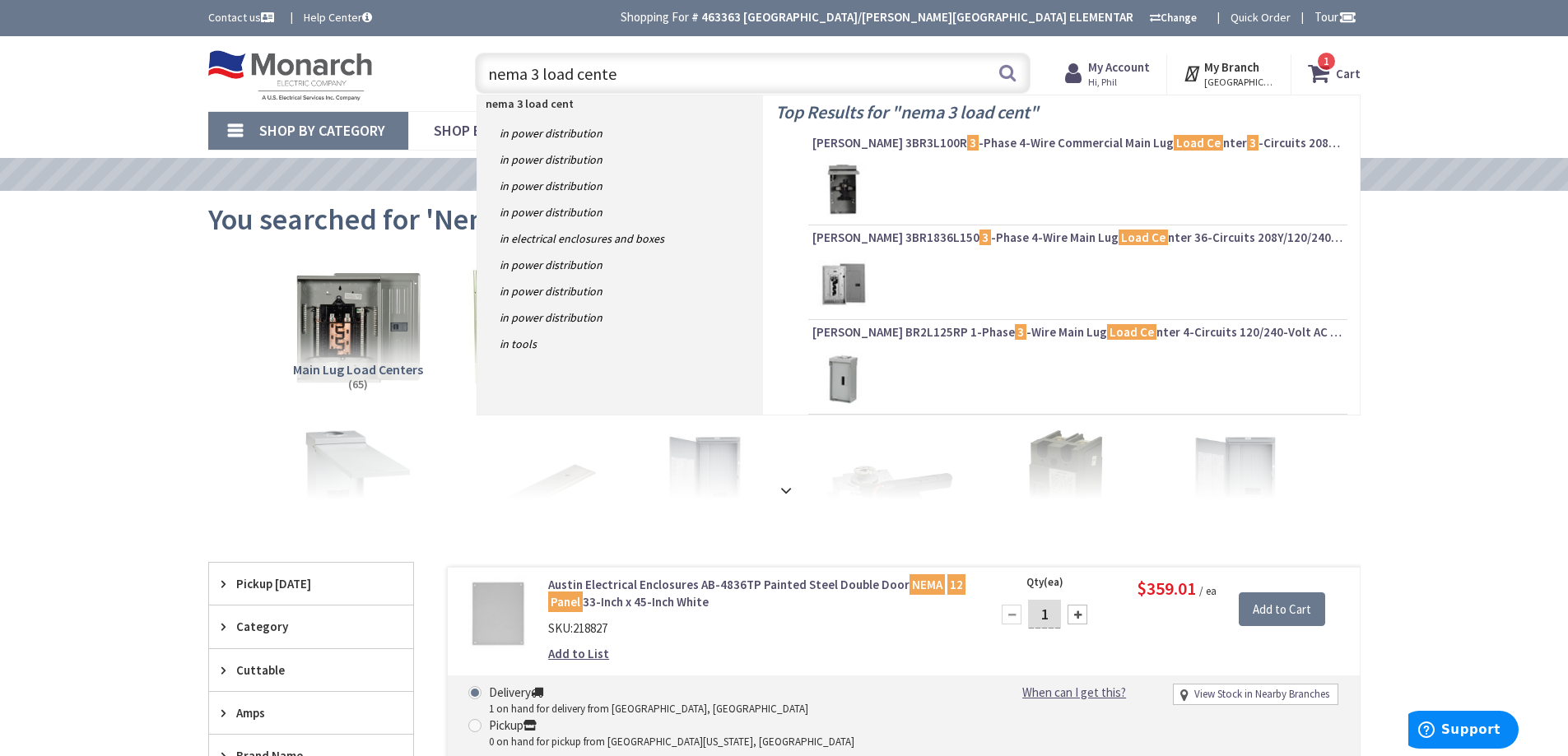
type input "nema 3 load center"
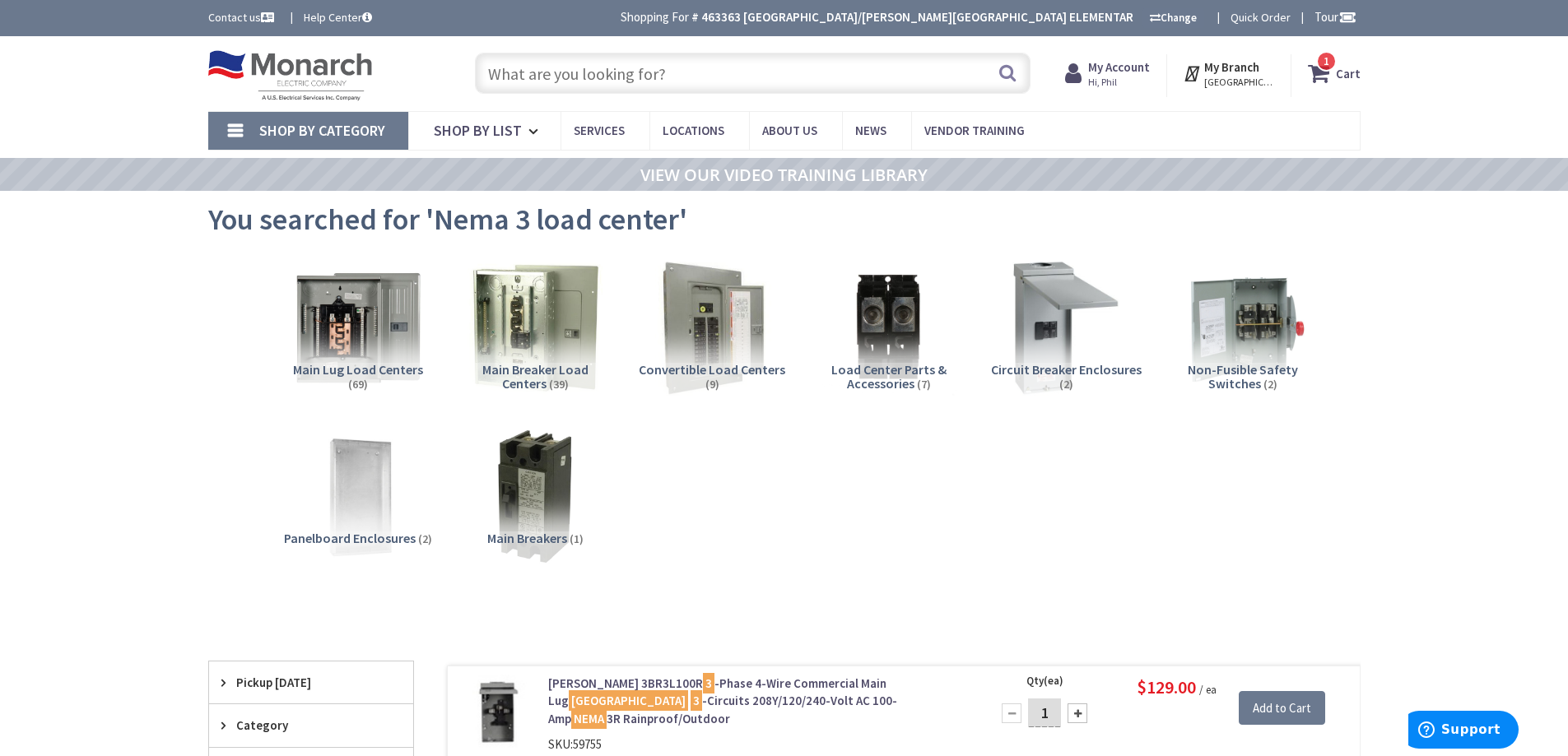
click at [574, 72] on input "text" at bounding box center [753, 72] width 556 height 41
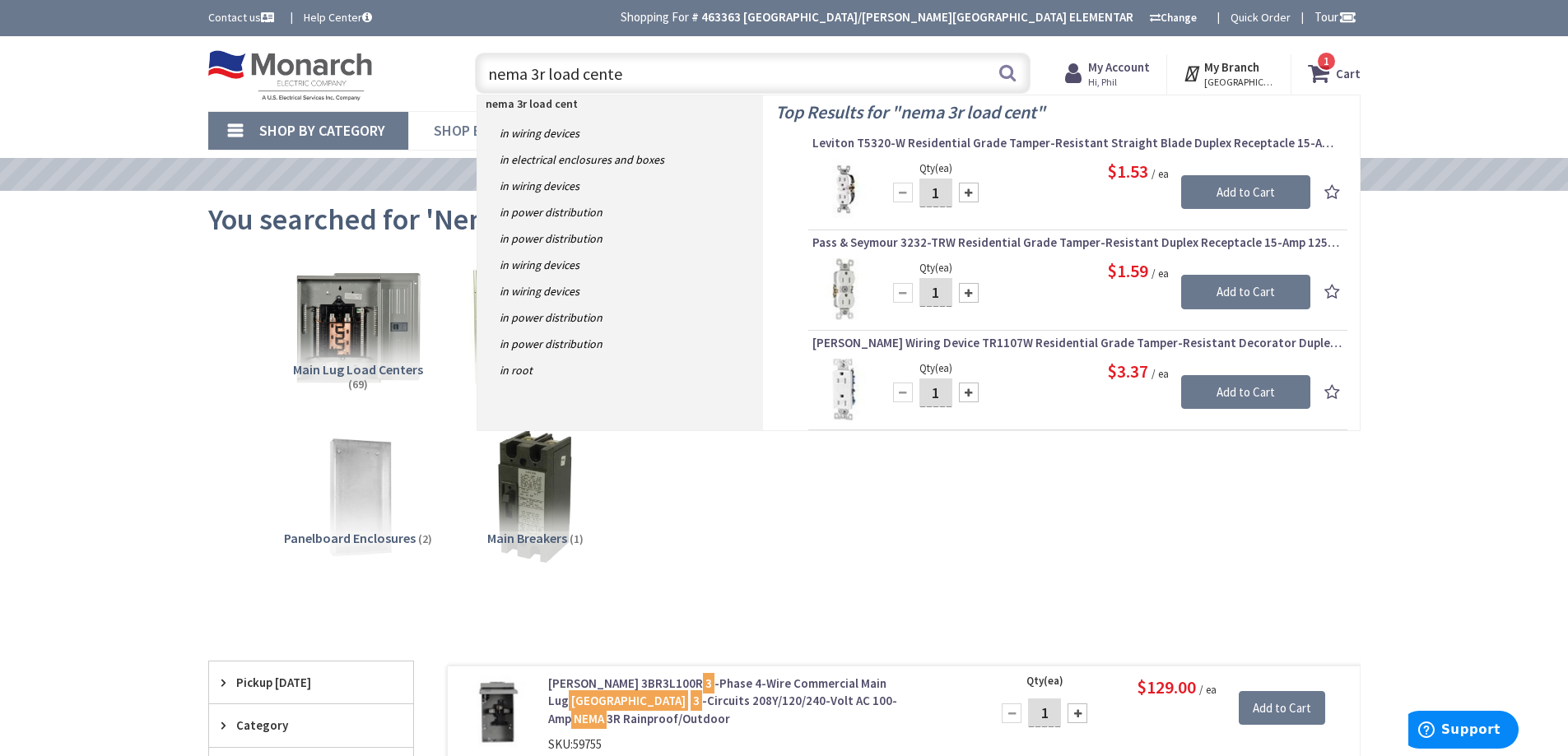
type input "nema 3r load center"
